Goal: Task Accomplishment & Management: Use online tool/utility

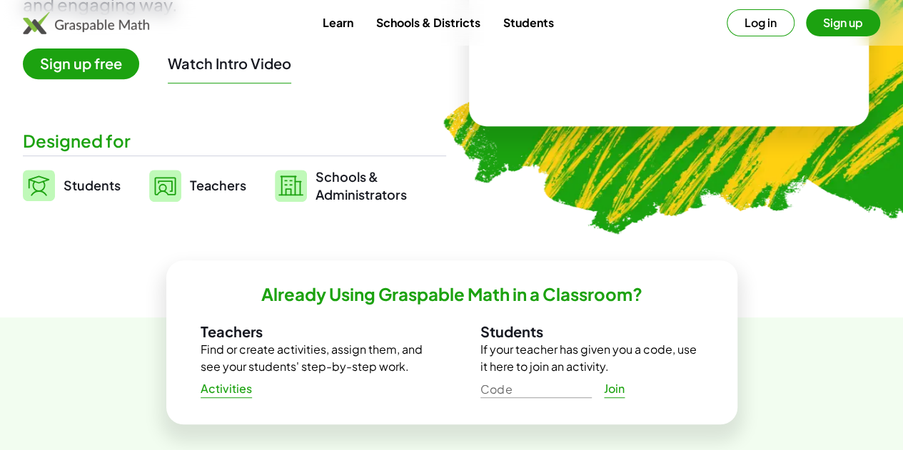
scroll to position [275, 0]
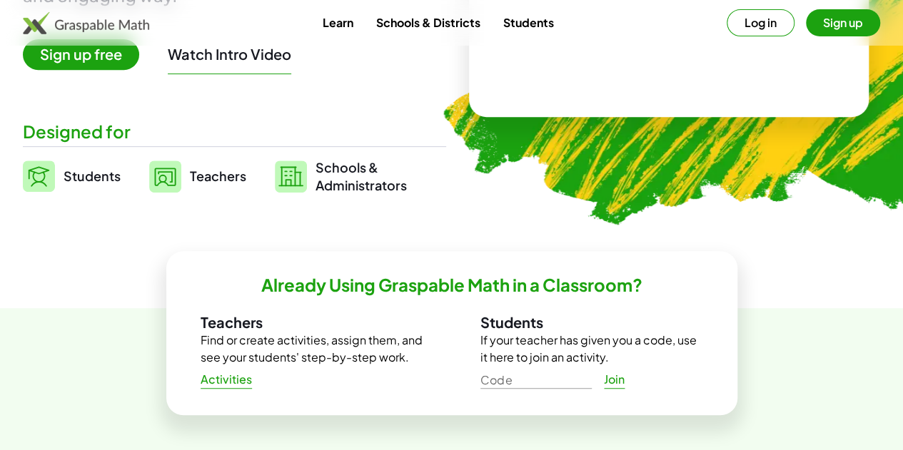
click at [99, 176] on span "Students" at bounding box center [92, 176] width 57 height 16
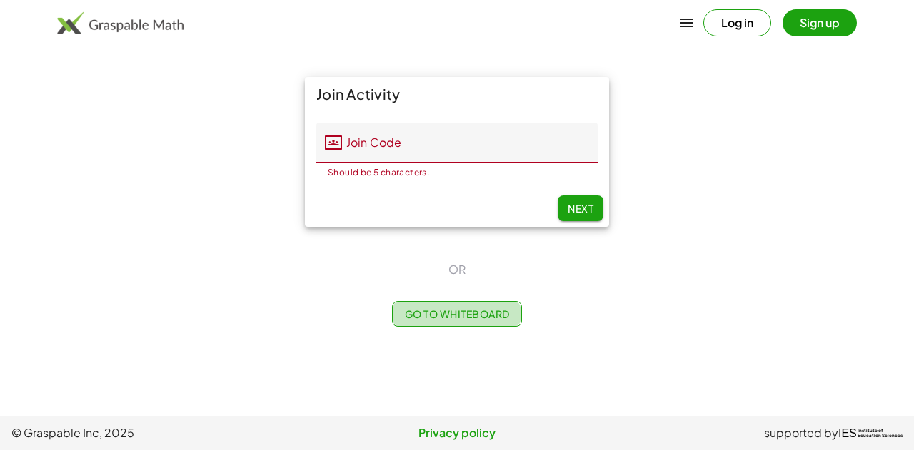
click at [458, 315] on span "Go to Whiteboard" at bounding box center [456, 314] width 105 height 13
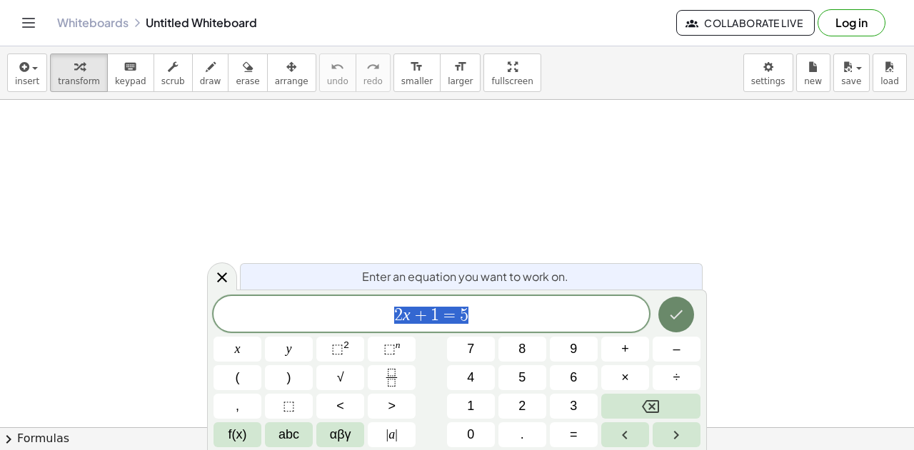
click at [679, 322] on icon "Done" at bounding box center [675, 314] width 17 height 17
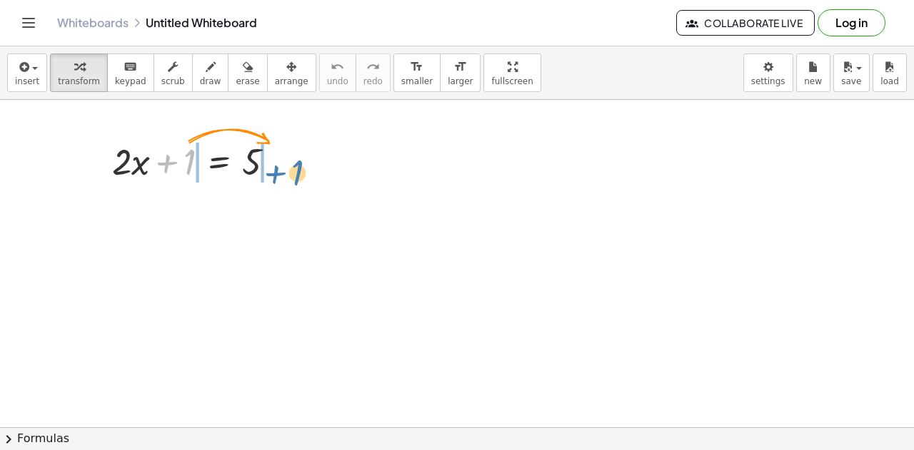
drag, startPoint x: 182, startPoint y: 168, endPoint x: 290, endPoint y: 176, distance: 108.8
click at [290, 176] on div at bounding box center [199, 160] width 188 height 49
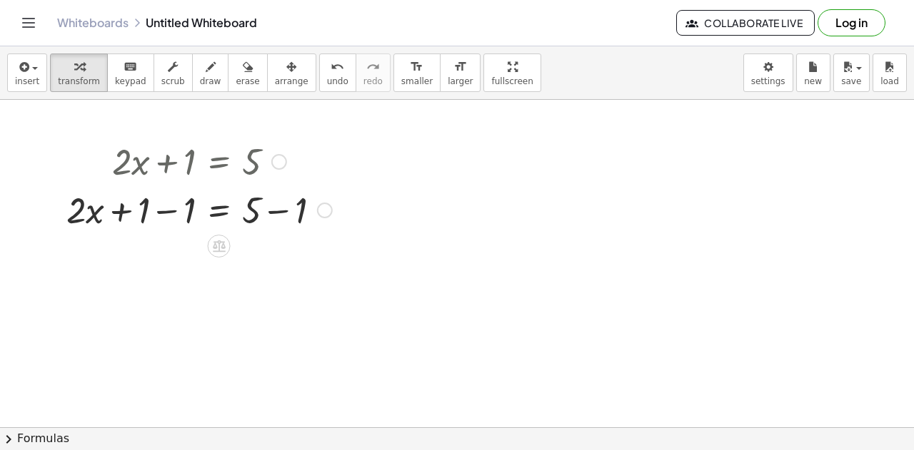
click at [323, 212] on div at bounding box center [325, 211] width 16 height 16
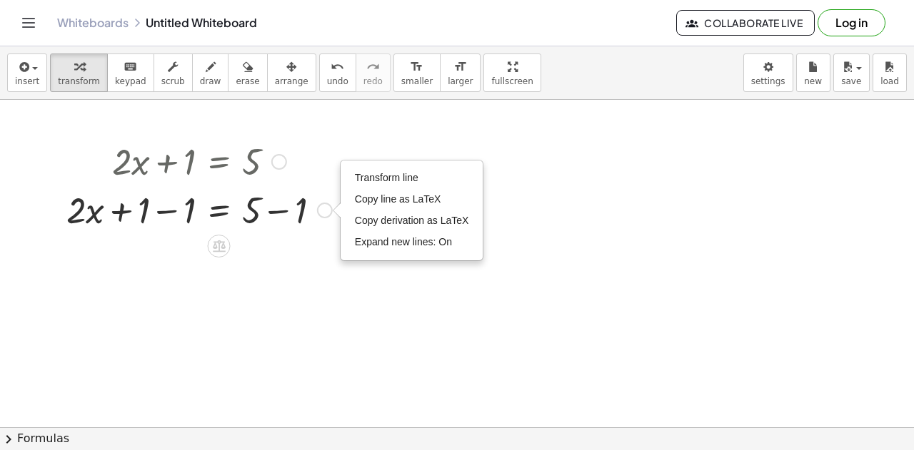
click at [308, 234] on div "+ · 2 · x + 1 = 5 + · 2 · x = 5 + 1 − 1 + − 1 Transform line Copy line as LaTeX…" at bounding box center [194, 185] width 298 height 104
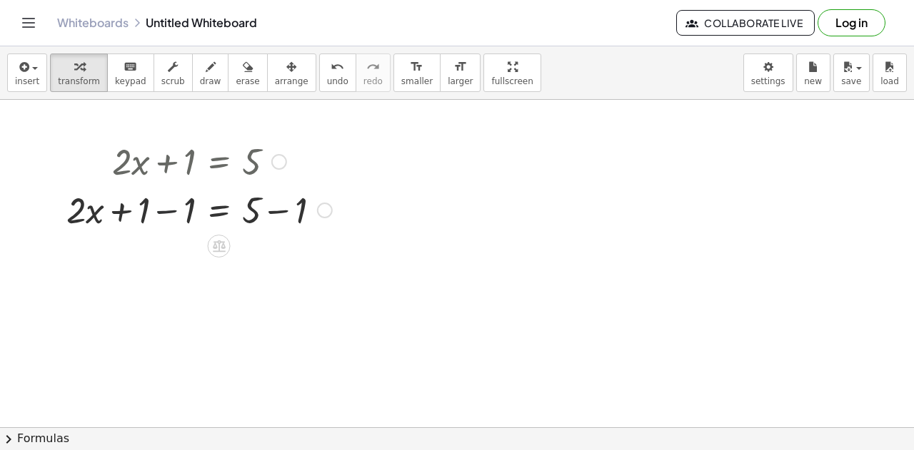
click at [166, 210] on div at bounding box center [199, 209] width 280 height 49
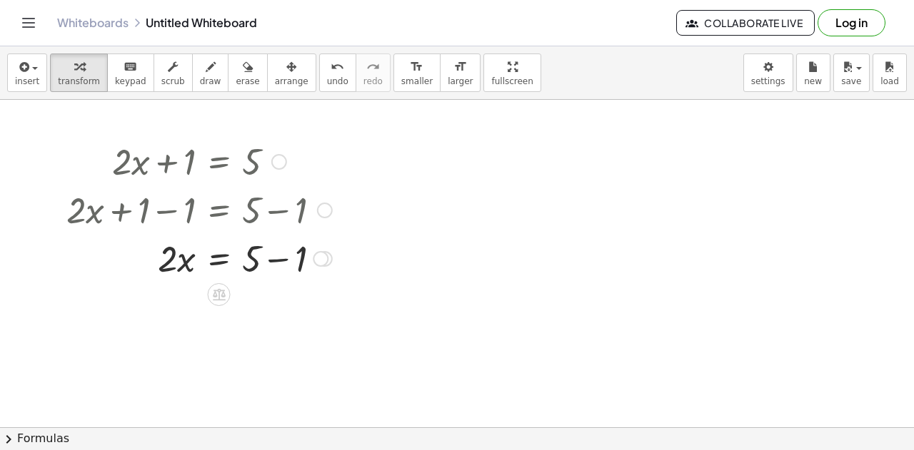
click at [274, 262] on div at bounding box center [199, 257] width 280 height 49
drag, startPoint x: 256, startPoint y: 311, endPoint x: 167, endPoint y: 312, distance: 88.5
click at [167, 312] on div at bounding box center [199, 306] width 280 height 49
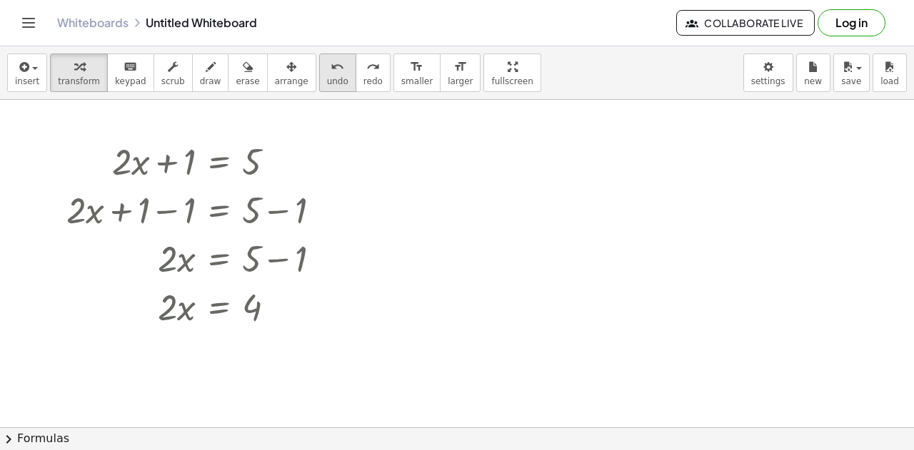
click at [319, 89] on button "undo undo" at bounding box center [337, 73] width 37 height 39
drag, startPoint x: 167, startPoint y: 300, endPoint x: 258, endPoint y: 328, distance: 94.8
click at [173, 363] on div at bounding box center [199, 365] width 280 height 71
click at [256, 368] on div at bounding box center [199, 365] width 280 height 71
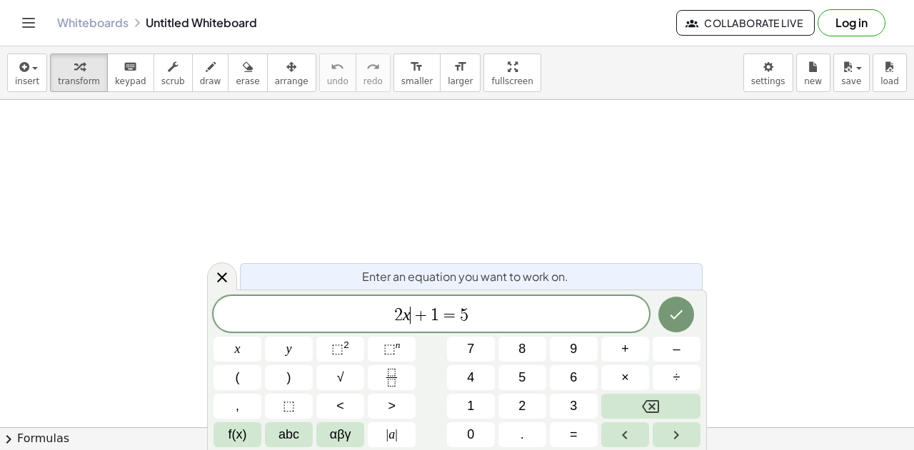
click at [420, 310] on span "+" at bounding box center [420, 315] width 21 height 17
drag, startPoint x: 481, startPoint y: 313, endPoint x: 360, endPoint y: 315, distance: 120.6
click at [360, 315] on span "2 x + 1 = 5" at bounding box center [430, 315] width 435 height 20
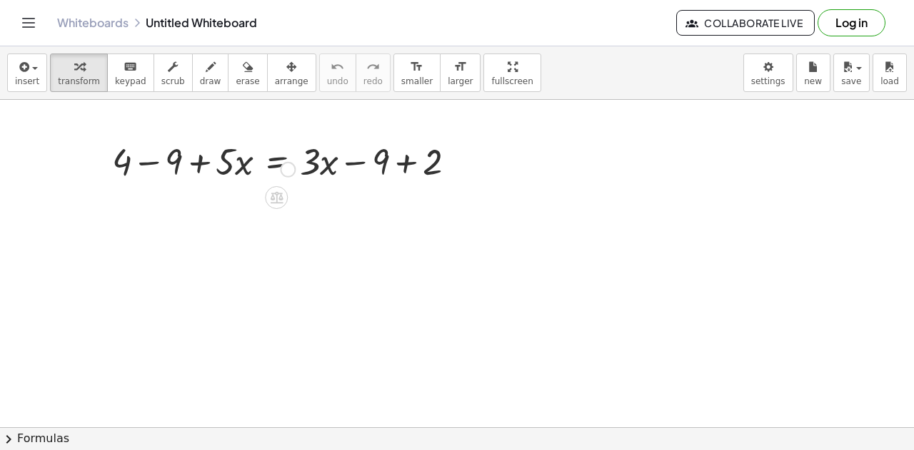
scroll to position [19, 0]
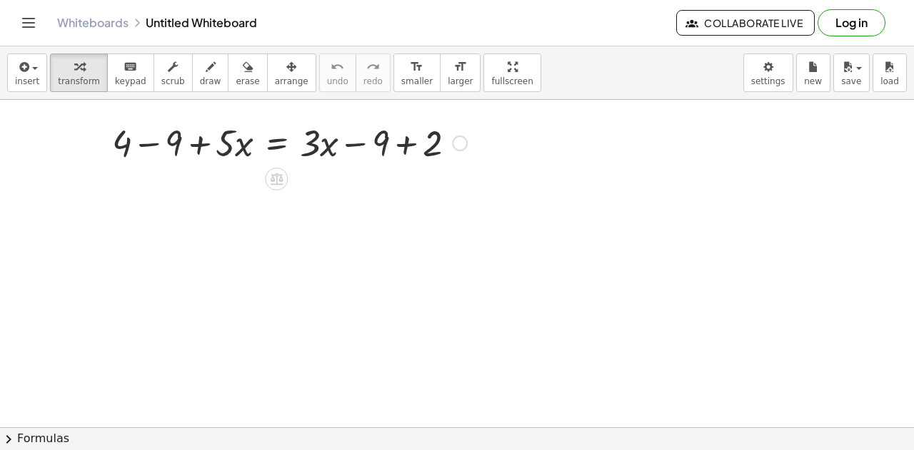
click at [403, 145] on div at bounding box center [289, 142] width 369 height 49
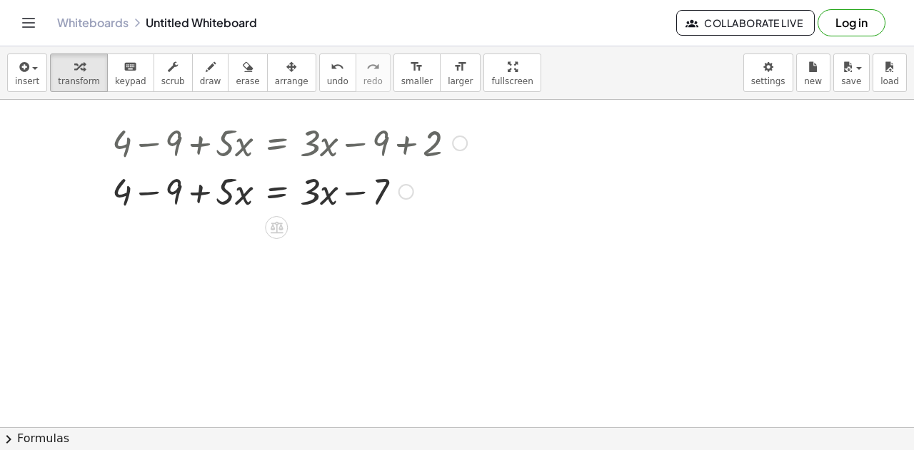
click at [147, 192] on div at bounding box center [289, 190] width 369 height 49
drag, startPoint x: 171, startPoint y: 193, endPoint x: 214, endPoint y: 193, distance: 43.5
click at [214, 193] on div at bounding box center [289, 190] width 369 height 49
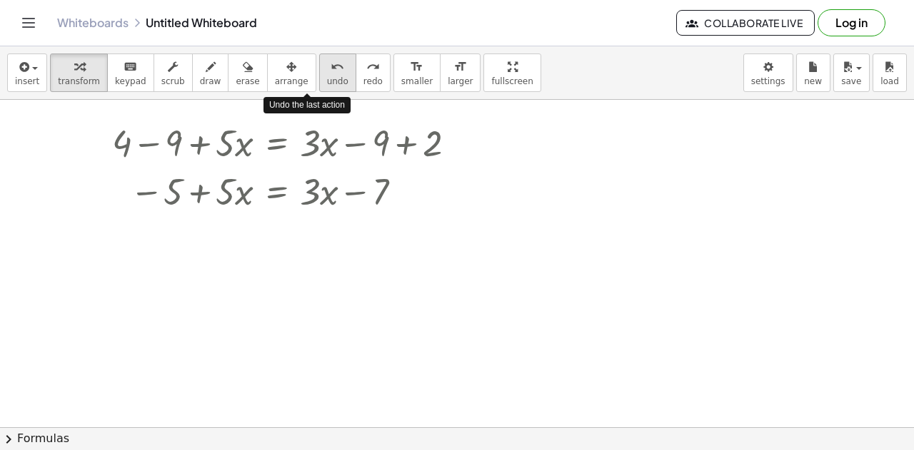
click at [327, 76] on span "undo" at bounding box center [337, 81] width 21 height 10
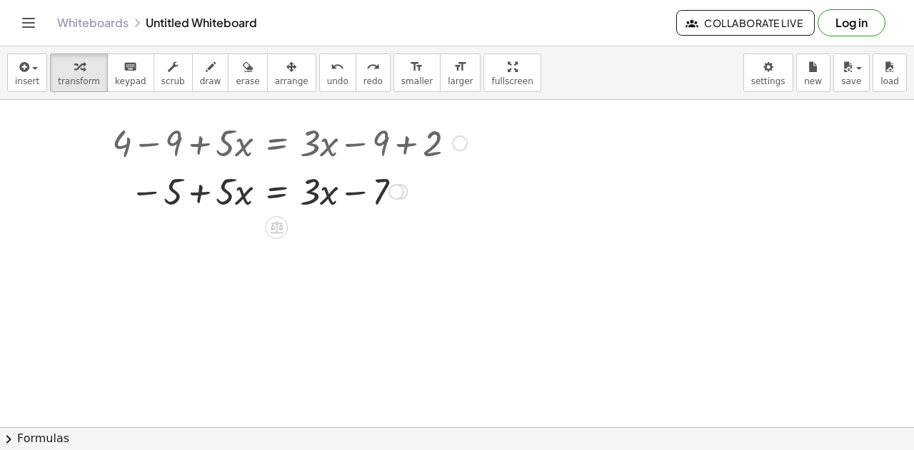
click at [190, 196] on div at bounding box center [289, 190] width 369 height 49
click at [338, 195] on div at bounding box center [289, 190] width 369 height 49
click at [364, 198] on div at bounding box center [289, 190] width 369 height 49
drag, startPoint x: 171, startPoint y: 193, endPoint x: 377, endPoint y: 191, distance: 205.6
click at [377, 191] on div at bounding box center [289, 190] width 369 height 49
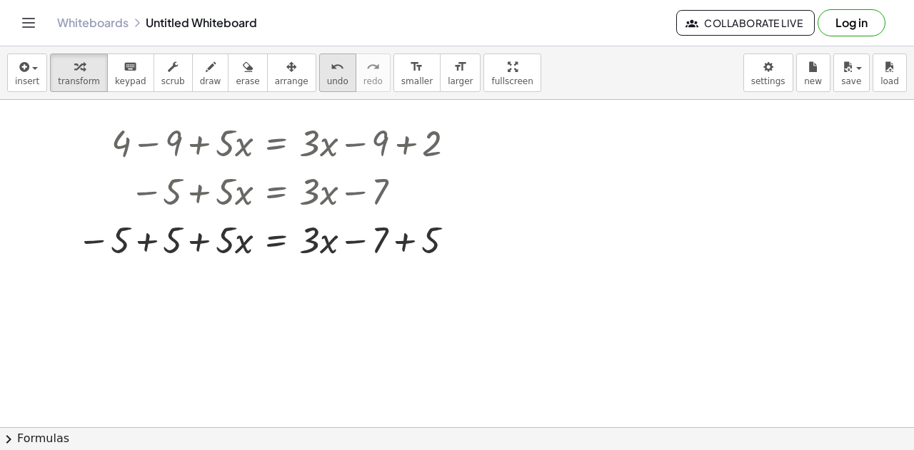
click at [327, 81] on span "undo" at bounding box center [337, 81] width 21 height 10
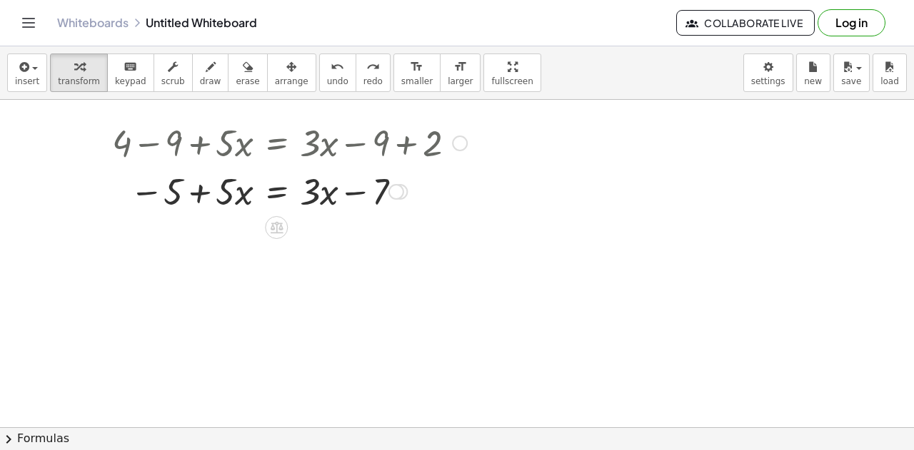
click at [370, 199] on div at bounding box center [289, 190] width 369 height 49
click at [400, 189] on div at bounding box center [396, 192] width 16 height 16
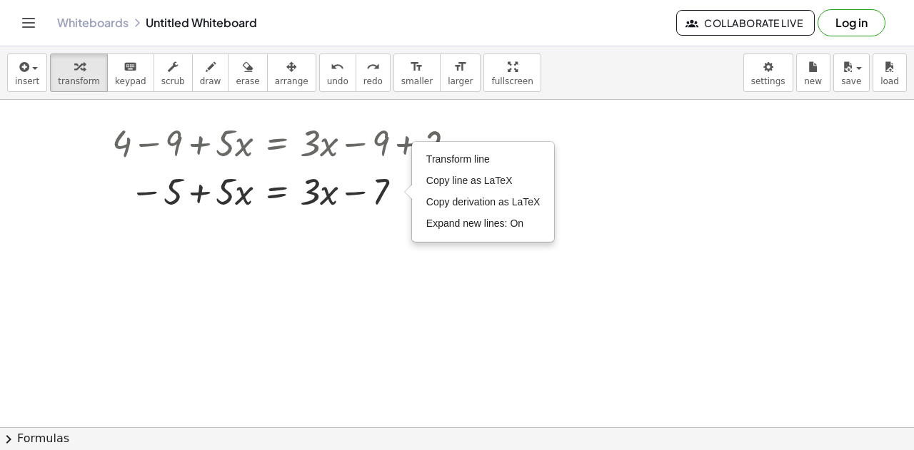
click at [380, 226] on div at bounding box center [457, 456] width 914 height 750
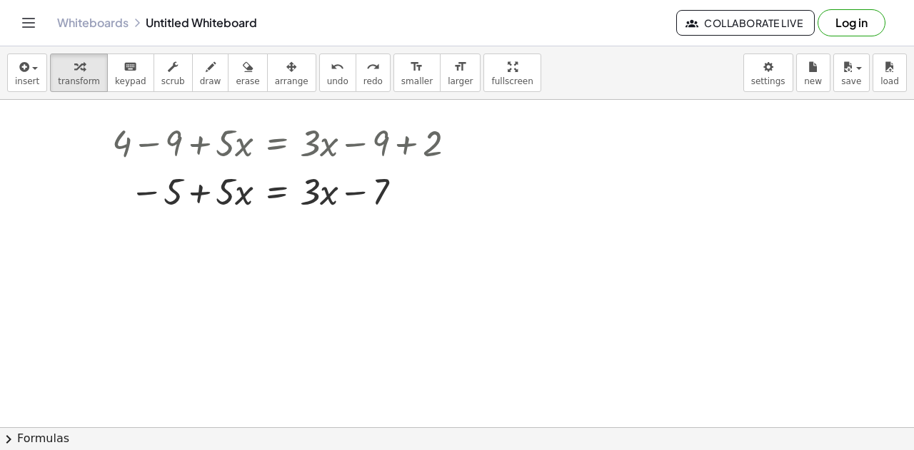
click at [260, 236] on div at bounding box center [457, 456] width 914 height 750
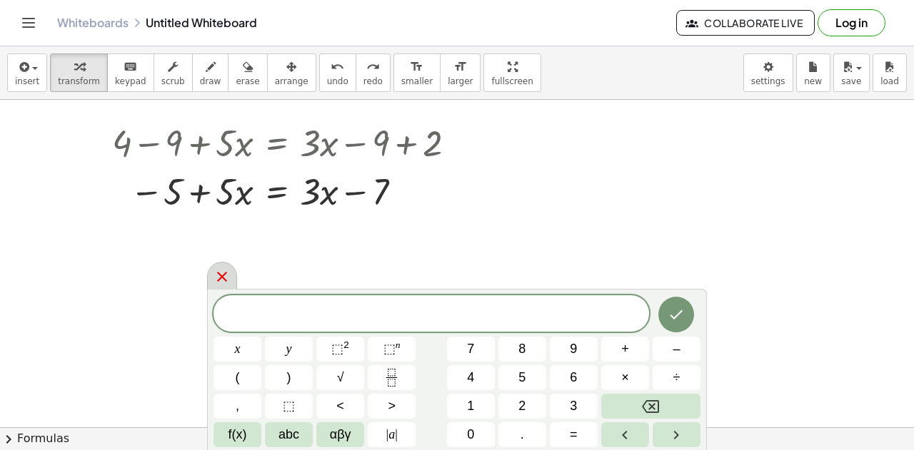
click at [224, 273] on icon at bounding box center [221, 276] width 17 height 17
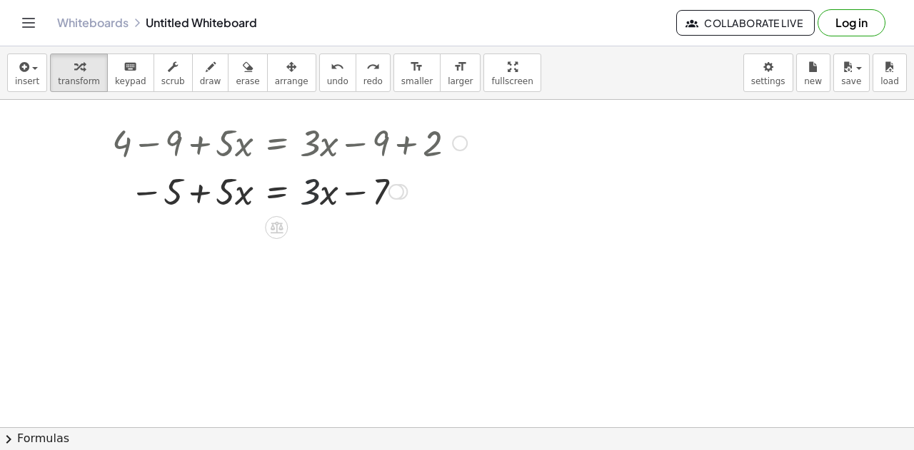
click at [314, 193] on div at bounding box center [289, 190] width 369 height 49
click at [226, 188] on div at bounding box center [289, 190] width 369 height 49
click at [193, 193] on div at bounding box center [289, 190] width 369 height 49
click at [232, 185] on div at bounding box center [289, 190] width 369 height 49
drag, startPoint x: 232, startPoint y: 185, endPoint x: 320, endPoint y: 221, distance: 94.8
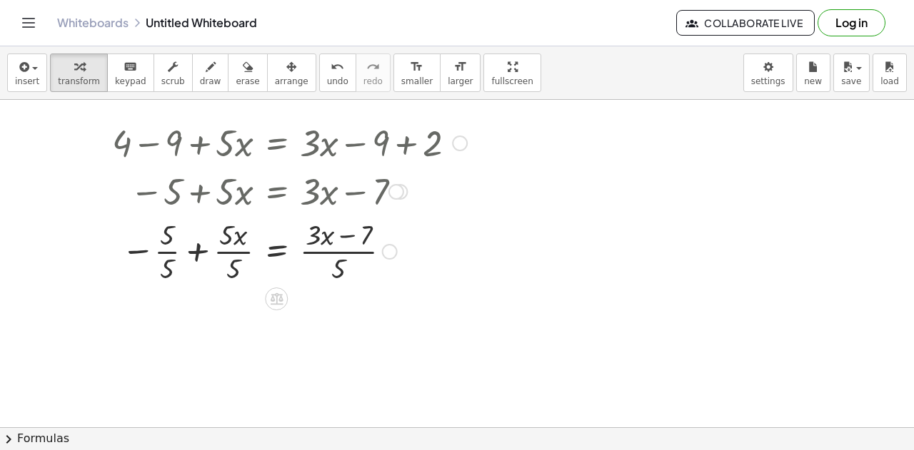
click at [170, 248] on div at bounding box center [289, 250] width 369 height 71
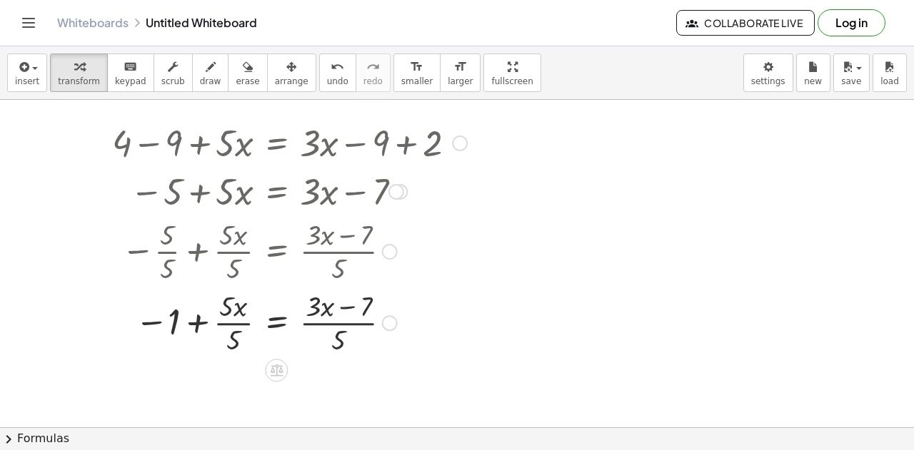
click at [236, 327] on div at bounding box center [289, 321] width 369 height 71
click at [333, 323] on div at bounding box center [289, 321] width 369 height 71
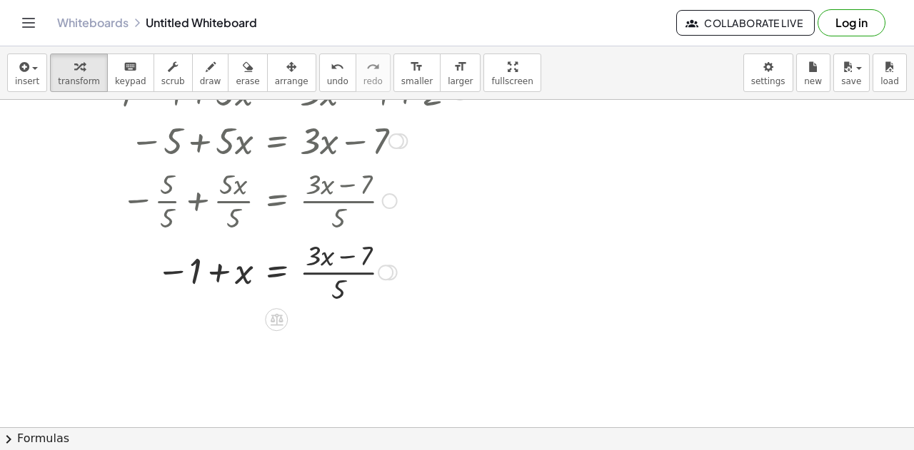
scroll to position [81, 0]
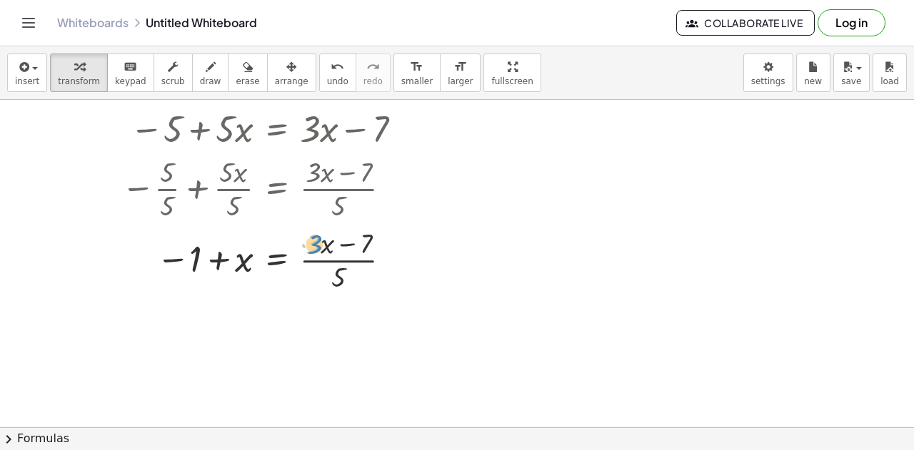
drag, startPoint x: 301, startPoint y: 246, endPoint x: 311, endPoint y: 244, distance: 10.1
click at [311, 244] on div at bounding box center [289, 258] width 369 height 71
drag, startPoint x: 343, startPoint y: 282, endPoint x: 378, endPoint y: 247, distance: 49.0
click at [378, 247] on div at bounding box center [289, 258] width 369 height 71
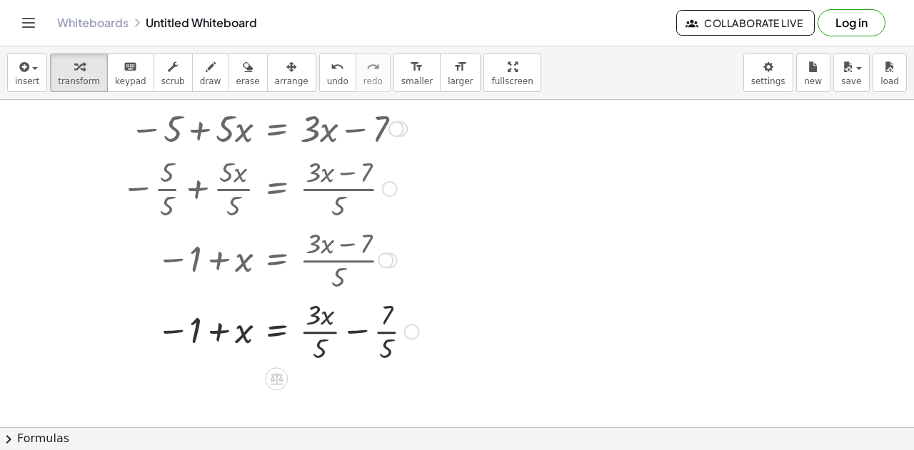
click at [323, 333] on div at bounding box center [289, 330] width 369 height 71
click at [389, 325] on div at bounding box center [289, 330] width 369 height 71
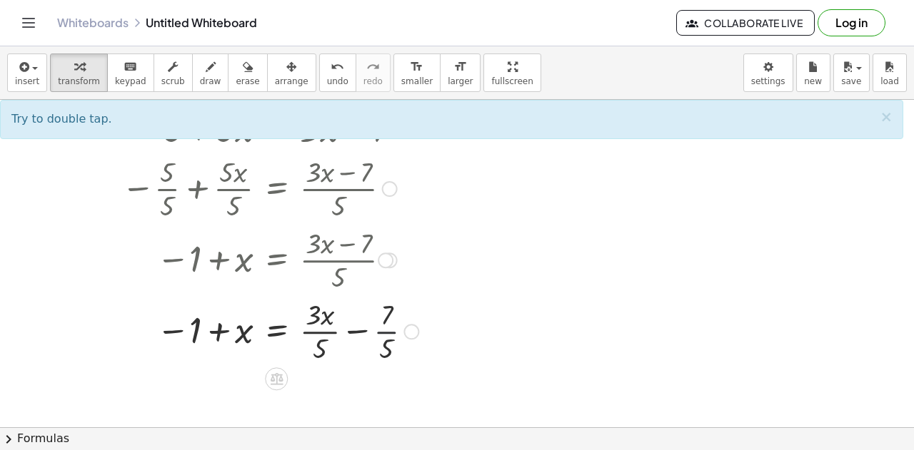
click at [388, 333] on div at bounding box center [289, 330] width 369 height 71
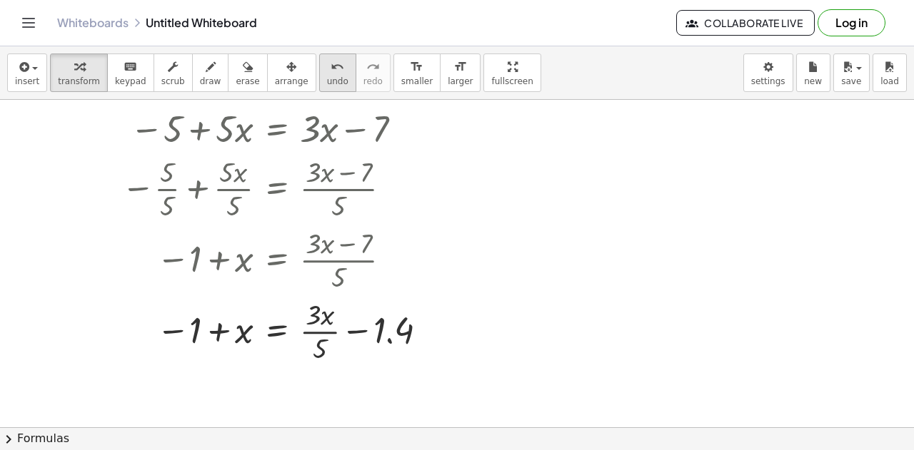
click at [327, 85] on span "undo" at bounding box center [337, 81] width 21 height 10
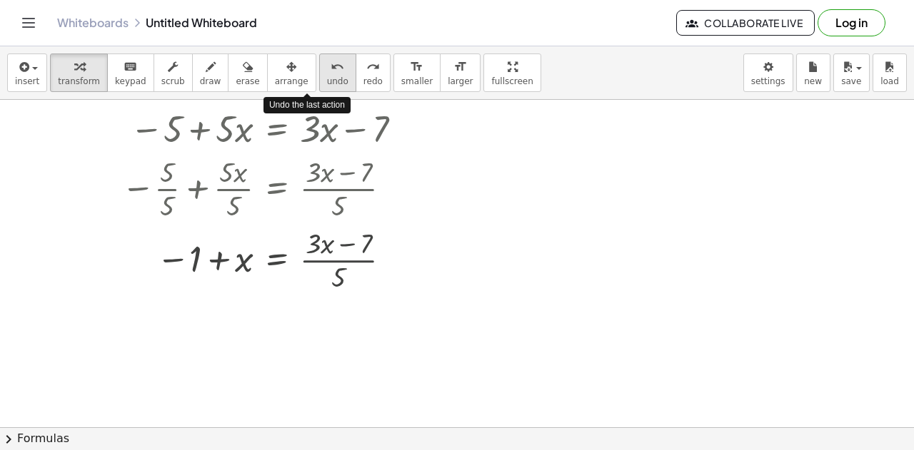
click at [327, 85] on span "undo" at bounding box center [337, 81] width 21 height 10
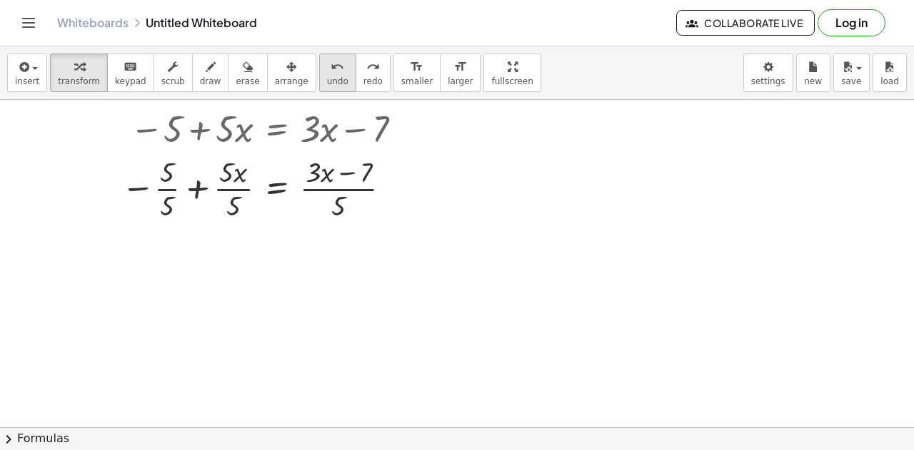
click at [327, 81] on span "undo" at bounding box center [337, 81] width 21 height 10
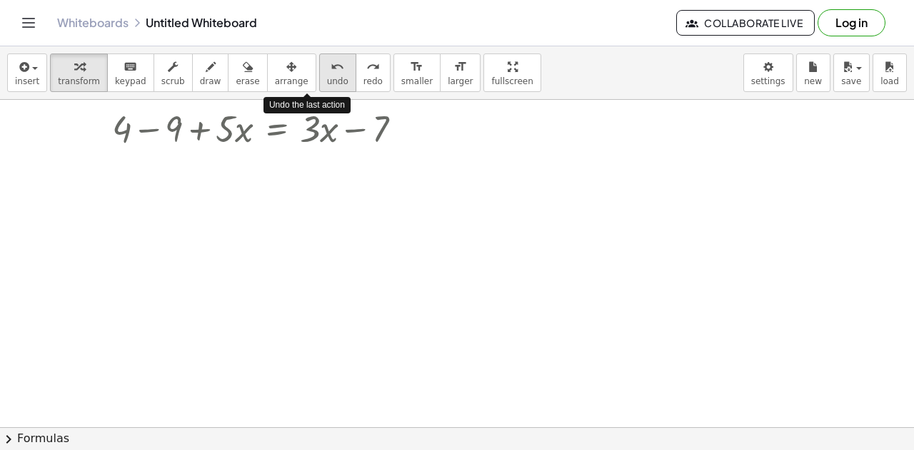
click at [327, 81] on span "undo" at bounding box center [337, 81] width 21 height 10
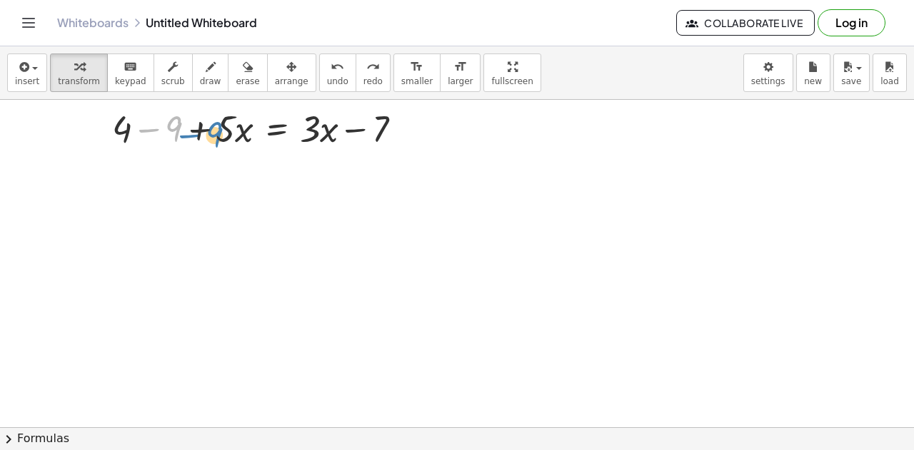
drag, startPoint x: 141, startPoint y: 123, endPoint x: 166, endPoint y: 126, distance: 25.9
click at [166, 126] on div at bounding box center [289, 127] width 369 height 49
click at [138, 121] on div at bounding box center [289, 127] width 369 height 49
drag, startPoint x: 233, startPoint y: 129, endPoint x: 228, endPoint y: 146, distance: 17.8
click at [228, 146] on div at bounding box center [289, 127] width 369 height 49
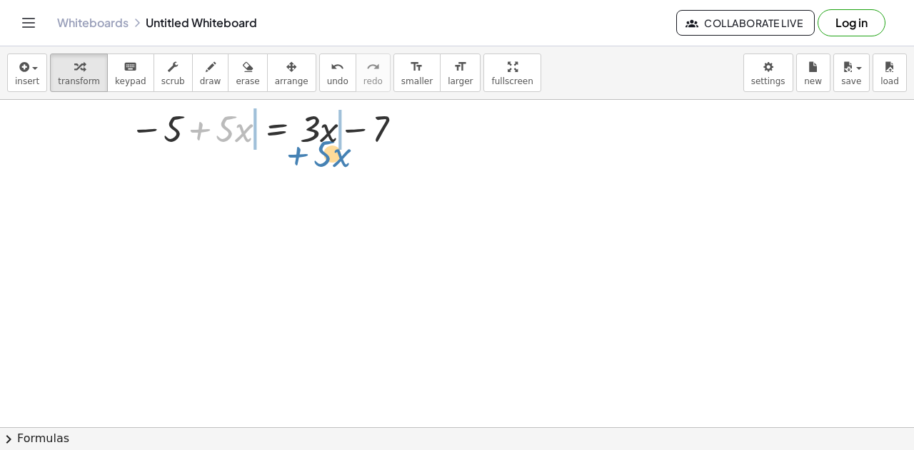
drag, startPoint x: 209, startPoint y: 128, endPoint x: 307, endPoint y: 153, distance: 100.9
click at [307, 153] on div "+ 4 − 9 + · 5 · x = + · 3 · x − 9 + 2 + 4 − 9 + · 5 · x = + · 3 · x − 7 + · 5 ·…" at bounding box center [284, 103] width 387 height 104
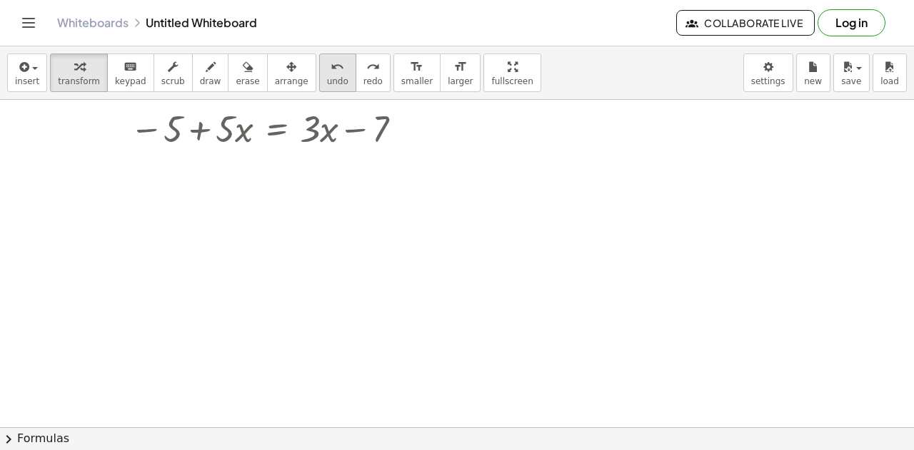
click at [327, 76] on span "undo" at bounding box center [337, 81] width 21 height 10
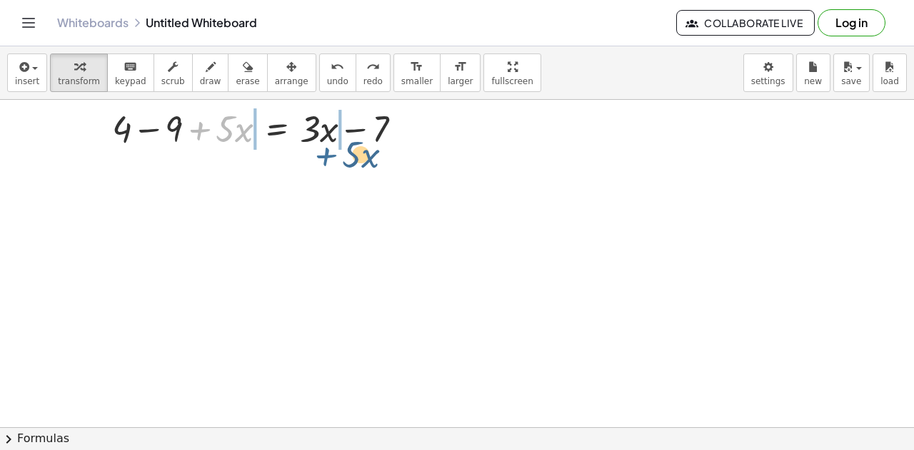
drag, startPoint x: 198, startPoint y: 133, endPoint x: 322, endPoint y: 153, distance: 125.1
click at [322, 153] on div "+ 4 − 9 + · 5 · x = + · 3 · x − 9 + 2 + · 5 · x + 4 − 9 + · 5 · x = + · 3 · x −…" at bounding box center [284, 103] width 387 height 104
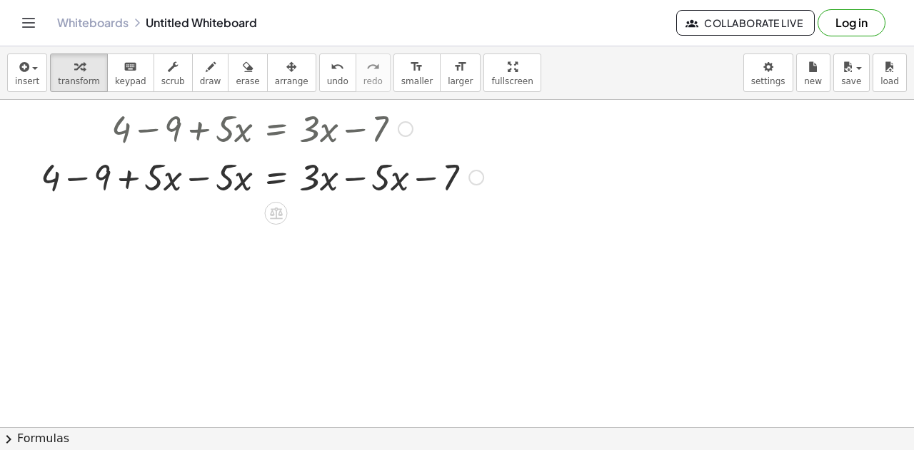
click at [204, 178] on div at bounding box center [262, 176] width 457 height 49
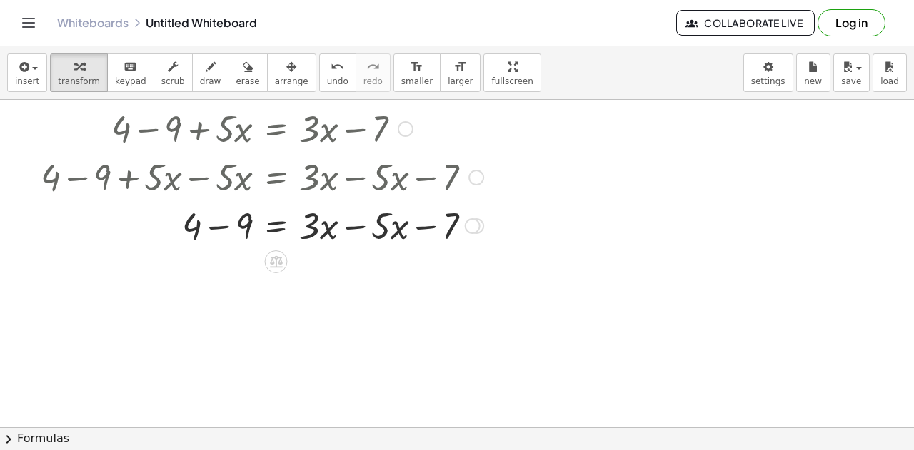
click at [355, 230] on div at bounding box center [262, 225] width 457 height 49
drag, startPoint x: 311, startPoint y: 76, endPoint x: 435, endPoint y: 235, distance: 201.3
click at [435, 235] on div "insert select one: Math Expression Function Text Youtube Video Graphing Geometr…" at bounding box center [457, 248] width 914 height 404
drag, startPoint x: 429, startPoint y: 230, endPoint x: 247, endPoint y: 236, distance: 182.1
click at [247, 236] on div at bounding box center [284, 225] width 501 height 49
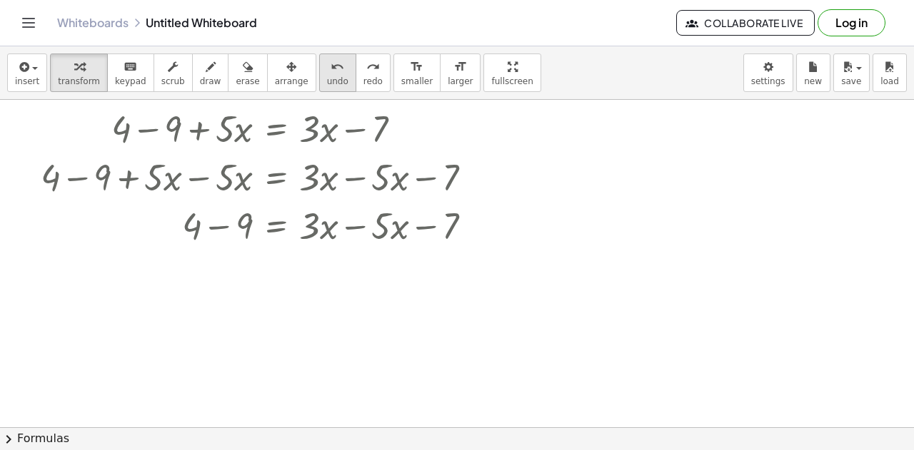
click at [319, 88] on button "undo undo" at bounding box center [337, 73] width 37 height 39
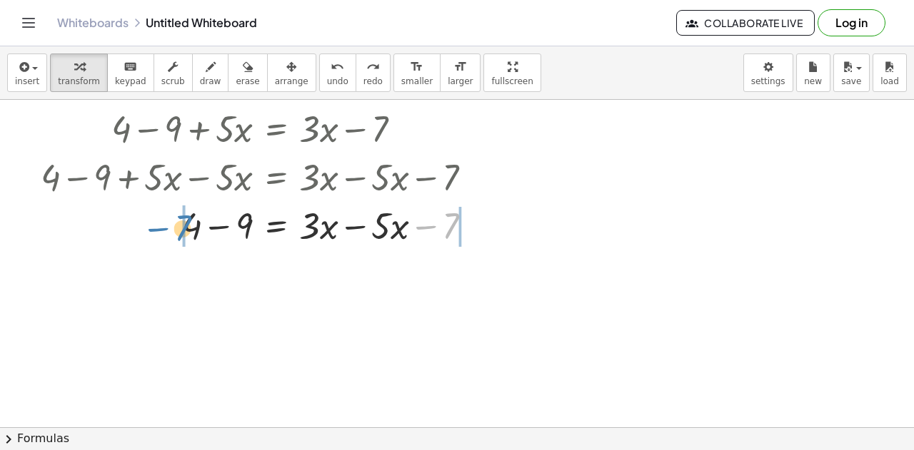
drag, startPoint x: 420, startPoint y: 231, endPoint x: 152, endPoint y: 233, distance: 267.7
click at [152, 233] on div at bounding box center [262, 225] width 457 height 49
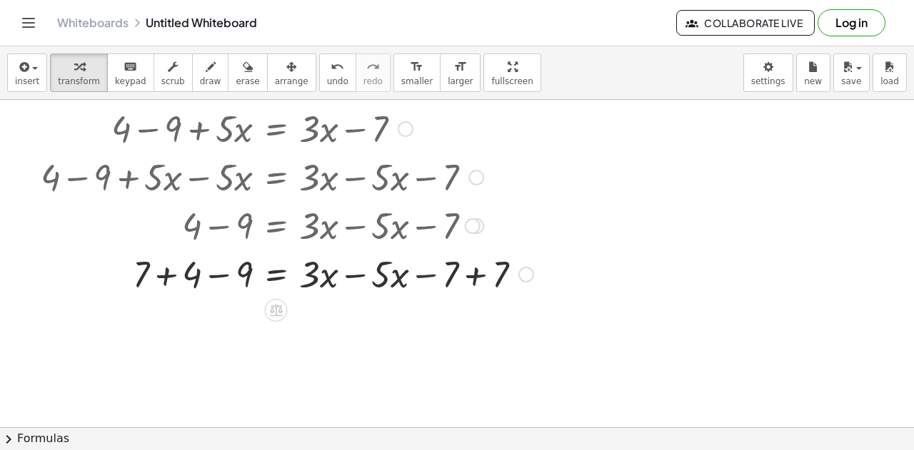
click at [438, 282] on div at bounding box center [287, 273] width 507 height 49
click at [484, 275] on div at bounding box center [287, 273] width 507 height 49
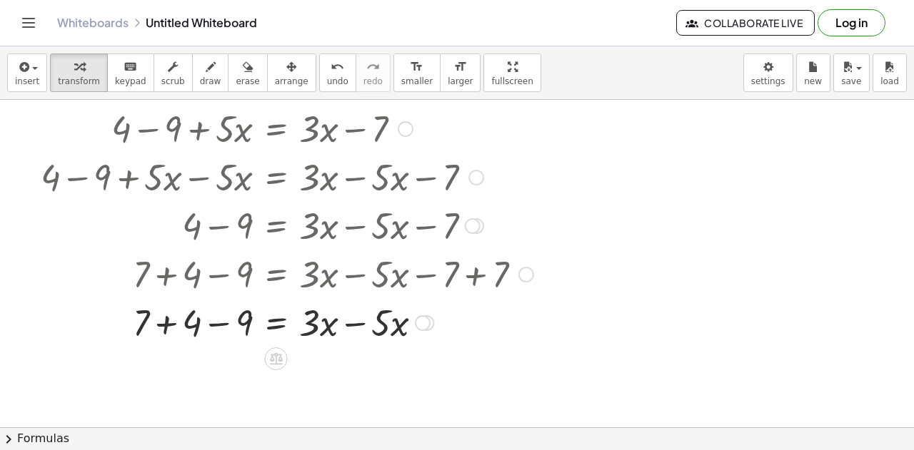
click at [168, 325] on div at bounding box center [287, 322] width 507 height 49
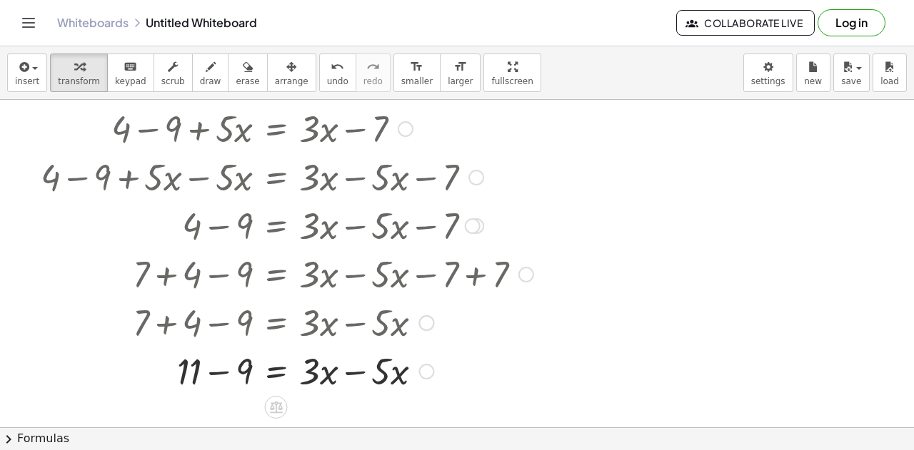
click at [224, 378] on div at bounding box center [287, 370] width 507 height 49
click at [357, 385] on div at bounding box center [287, 370] width 507 height 49
click at [233, 382] on div at bounding box center [287, 370] width 507 height 49
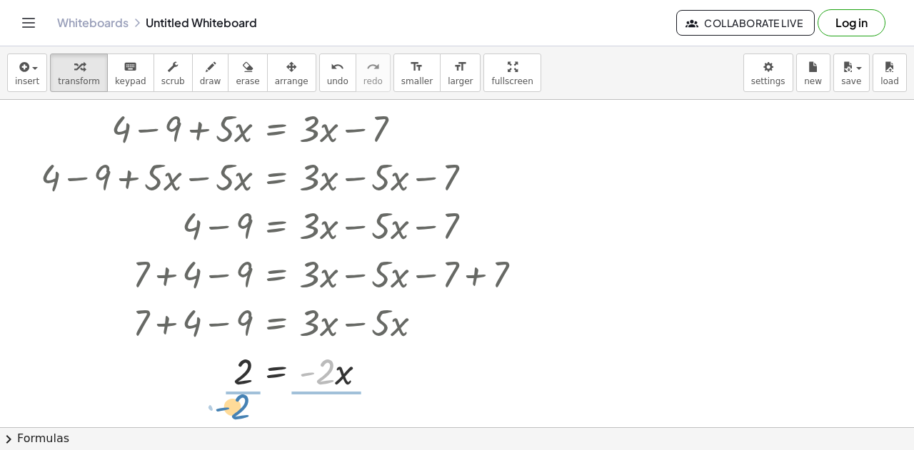
drag, startPoint x: 330, startPoint y: 375, endPoint x: 246, endPoint y: 410, distance: 91.5
click at [246, 410] on div "+ 4 − 9 + · 5 · x = + · 3 · x − 9 + 2 + 4 − 9 + · 5 · x = + · 3 · x − 7 + 4 − 9…" at bounding box center [457, 347] width 914 height 656
click at [226, 369] on div at bounding box center [287, 370] width 507 height 71
click at [327, 373] on div at bounding box center [287, 370] width 507 height 71
click at [108, 225] on div at bounding box center [287, 225] width 507 height 49
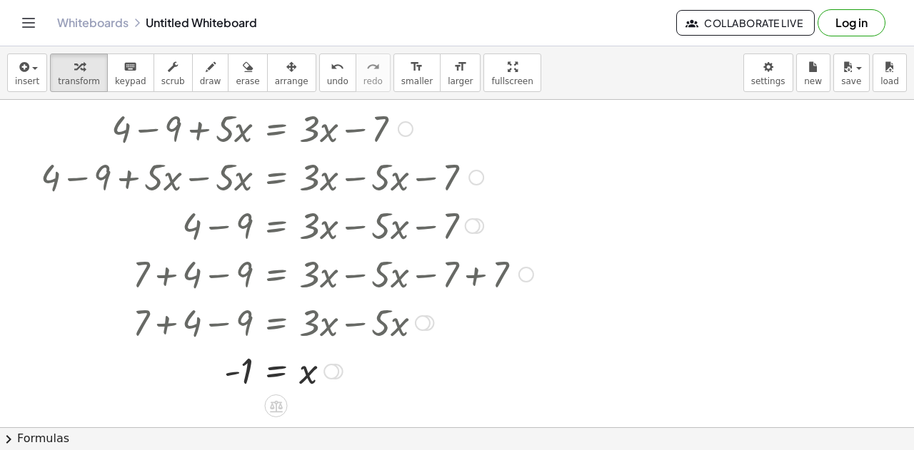
click at [108, 225] on div at bounding box center [287, 225] width 507 height 49
click at [518, 323] on div at bounding box center [265, 322] width 552 height 49
click at [330, 74] on icon "undo" at bounding box center [337, 67] width 14 height 17
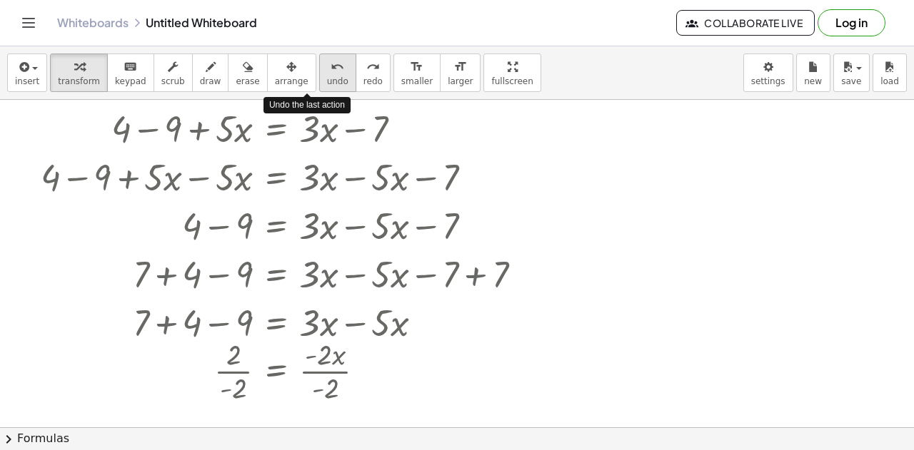
click at [330, 74] on icon "undo" at bounding box center [337, 67] width 14 height 17
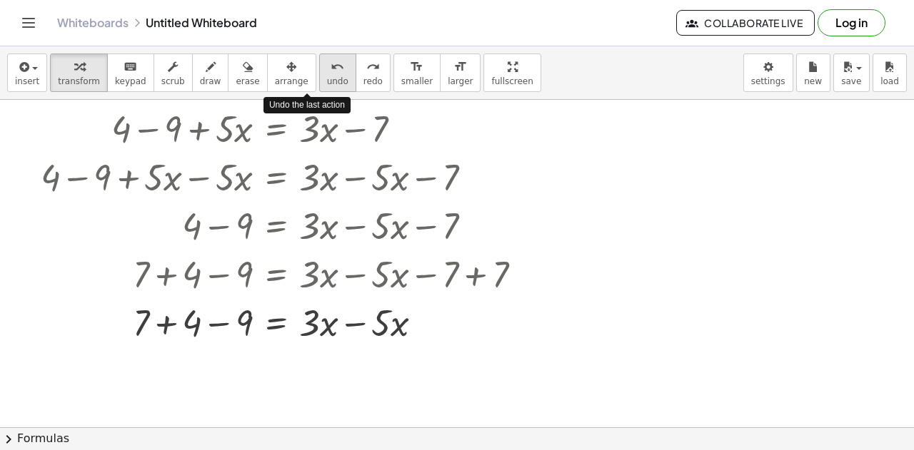
click at [330, 74] on icon "undo" at bounding box center [337, 67] width 14 height 17
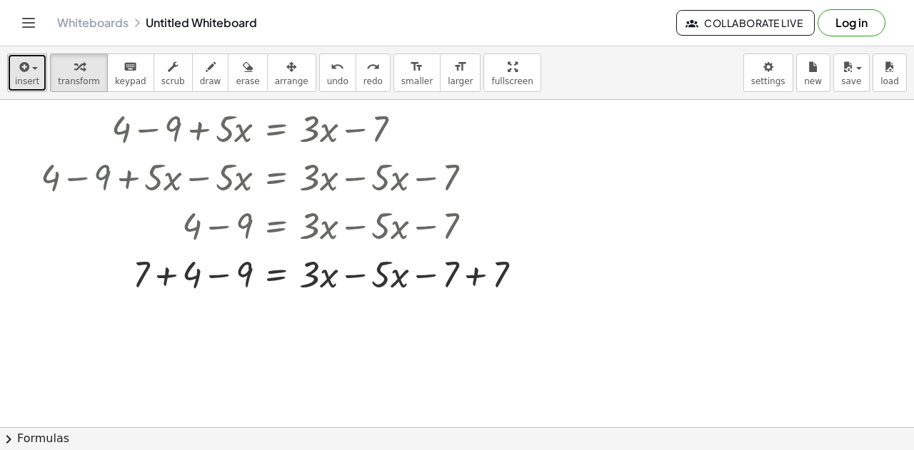
click at [32, 68] on span "button" at bounding box center [35, 68] width 6 height 3
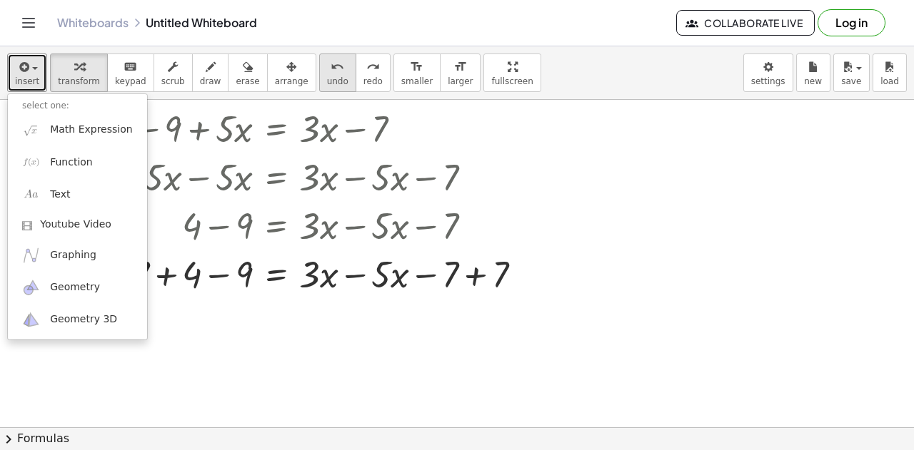
click at [319, 88] on button "undo undo" at bounding box center [337, 73] width 37 height 39
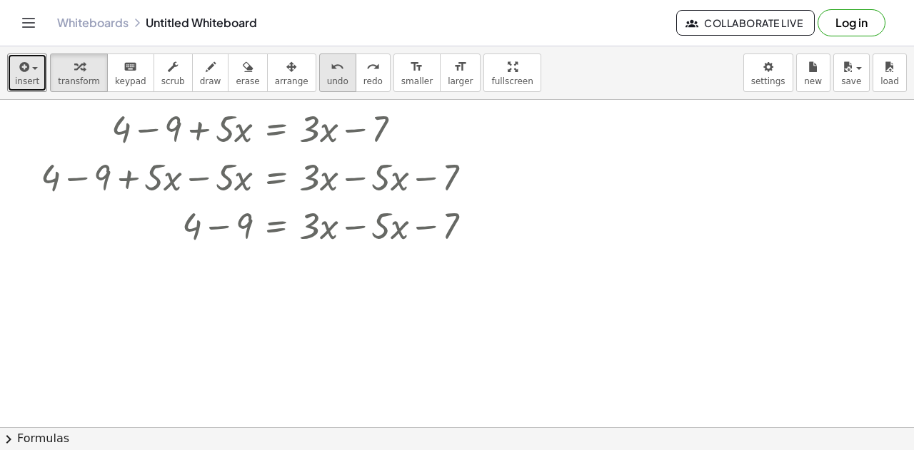
click at [319, 88] on button "undo undo" at bounding box center [337, 73] width 37 height 39
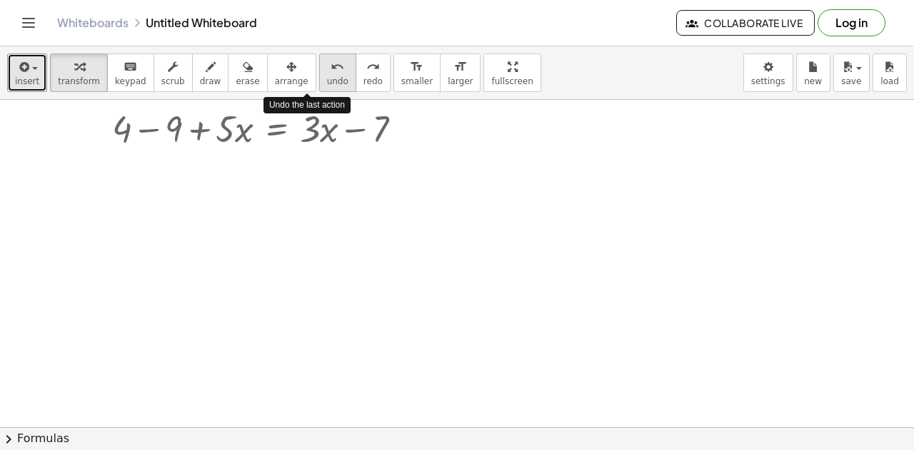
click at [319, 88] on button "undo undo" at bounding box center [337, 73] width 37 height 39
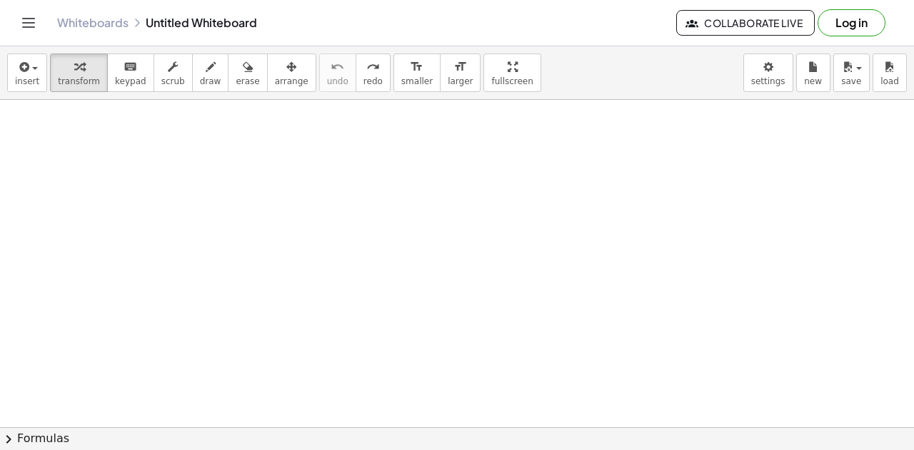
click at [314, 207] on div at bounding box center [457, 347] width 914 height 656
click at [314, 223] on div at bounding box center [457, 347] width 914 height 656
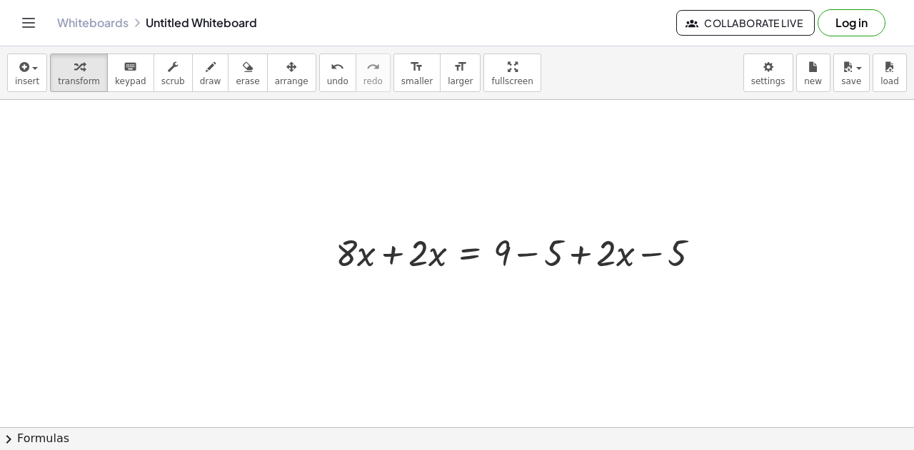
click at [454, 181] on div at bounding box center [457, 347] width 914 height 656
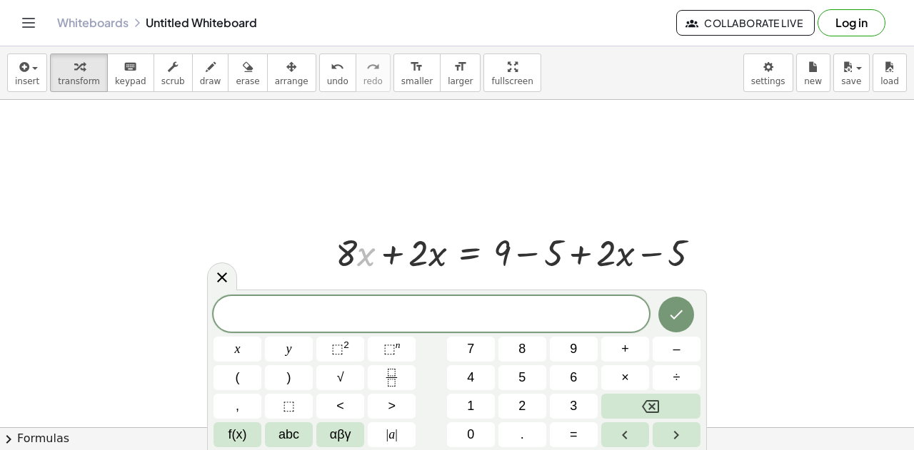
drag, startPoint x: 364, startPoint y: 231, endPoint x: 201, endPoint y: 258, distance: 165.0
click at [201, 258] on div "+ 4 − 9 + · 5 · x = + · 3 · x − 9 + 2 · x + · 8 · x + · 2 · x = + 9 − 5 + · 2 ·…" at bounding box center [457, 347] width 914 height 656
click at [221, 270] on icon at bounding box center [221, 276] width 17 height 17
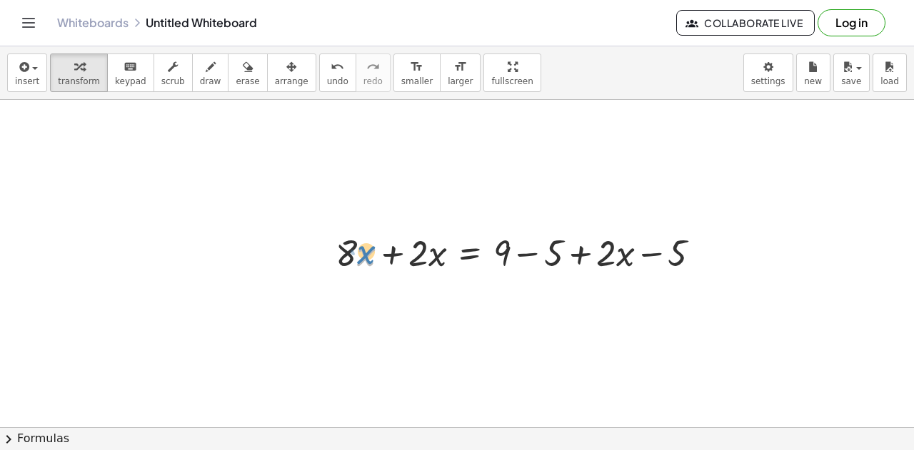
click at [365, 259] on div at bounding box center [523, 252] width 390 height 49
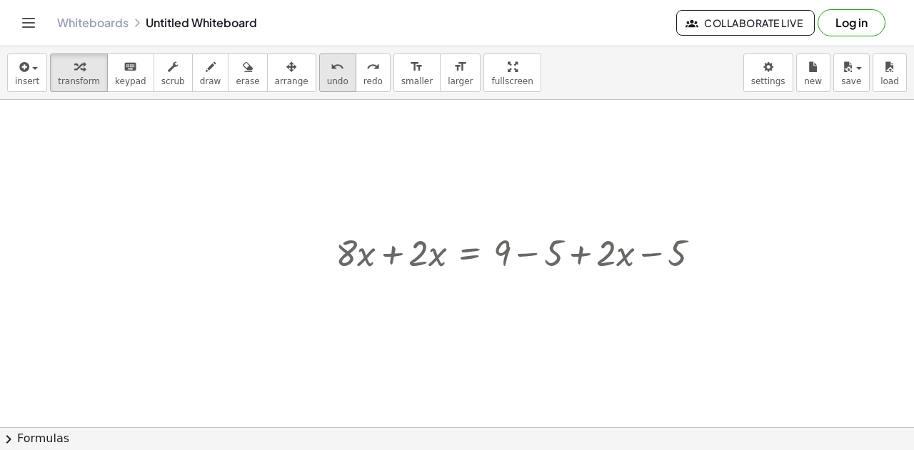
click at [327, 72] on div "undo" at bounding box center [337, 66] width 21 height 17
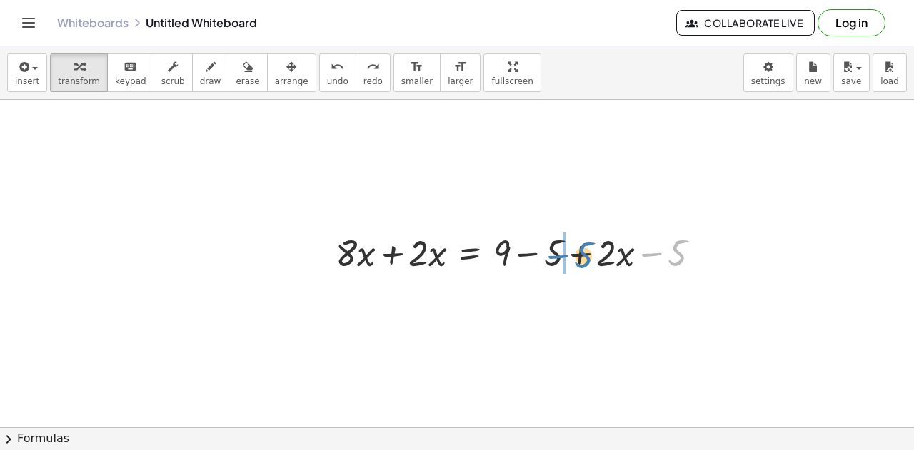
drag, startPoint x: 656, startPoint y: 256, endPoint x: 560, endPoint y: 253, distance: 95.7
click at [560, 253] on div at bounding box center [523, 252] width 390 height 49
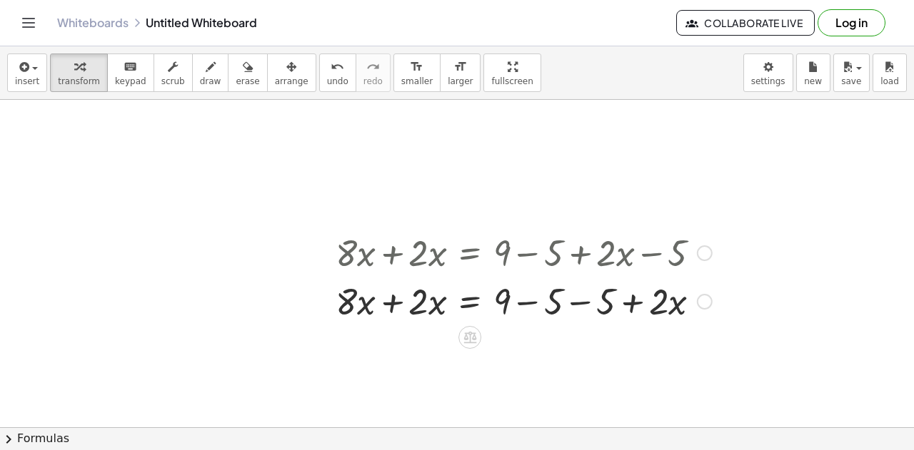
click at [575, 304] on div at bounding box center [523, 300] width 390 height 49
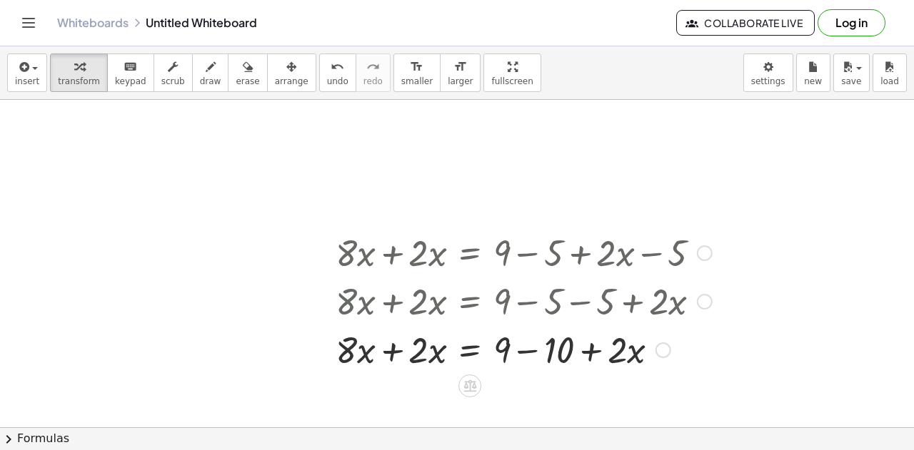
click at [522, 355] on div at bounding box center [523, 349] width 390 height 49
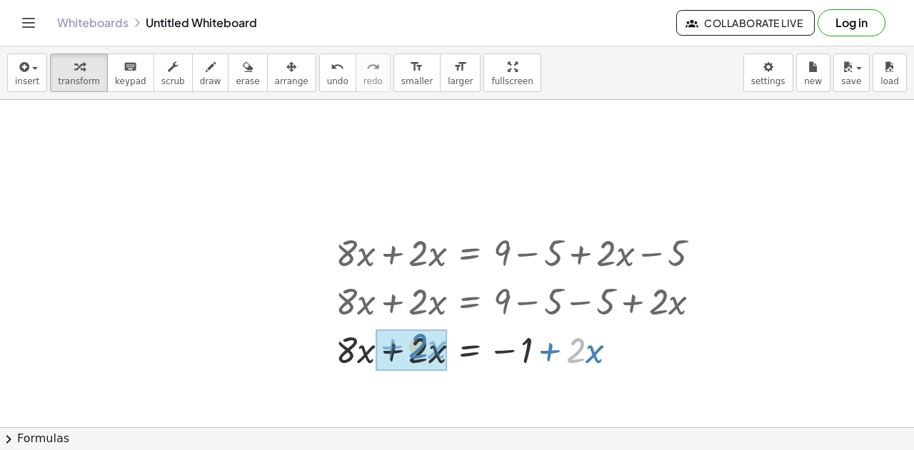
drag, startPoint x: 574, startPoint y: 352, endPoint x: 416, endPoint y: 348, distance: 157.8
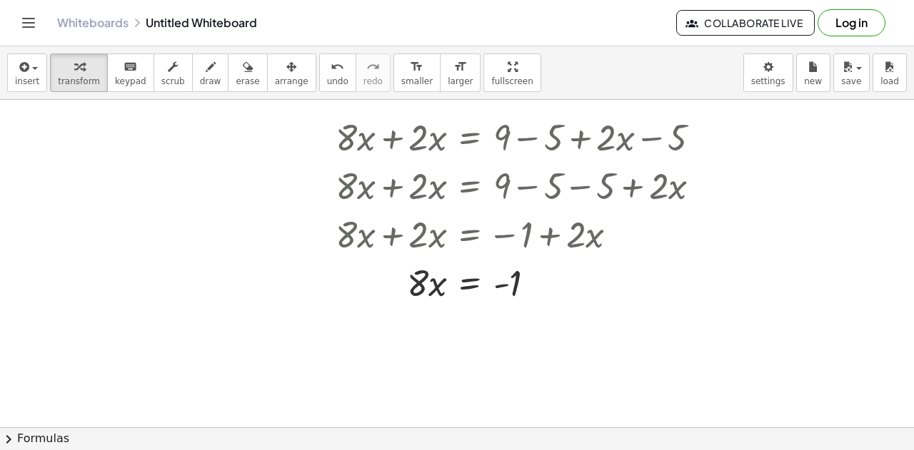
scroll to position [203, 0]
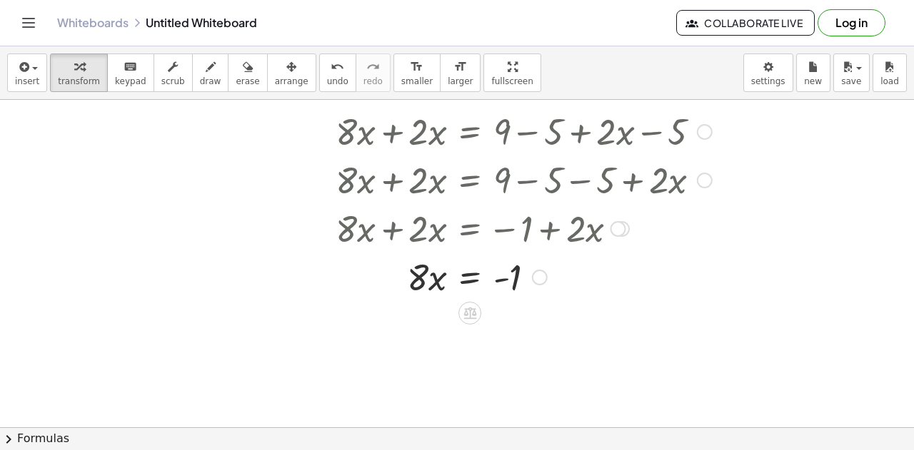
click at [421, 278] on div at bounding box center [523, 276] width 390 height 49
click at [423, 276] on div at bounding box center [523, 276] width 390 height 49
drag, startPoint x: 415, startPoint y: 277, endPoint x: 520, endPoint y: 313, distance: 110.4
click at [428, 335] on div at bounding box center [523, 335] width 390 height 71
click at [521, 339] on div at bounding box center [523, 335] width 390 height 71
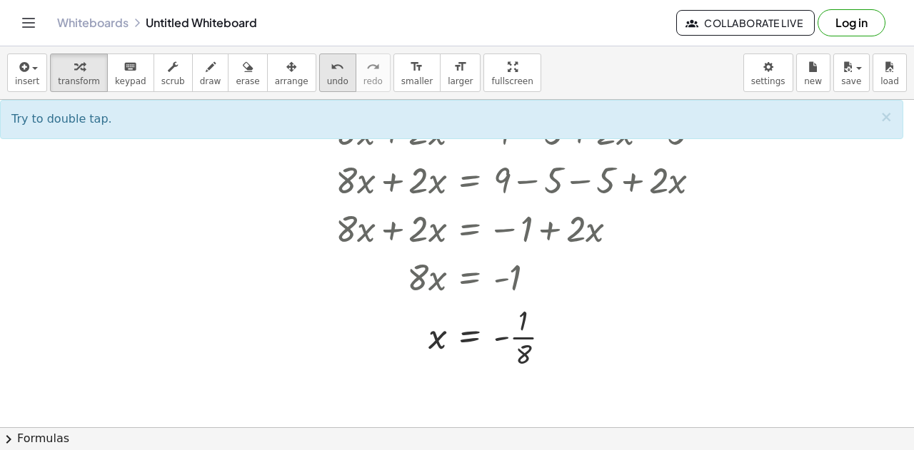
click at [330, 69] on icon "undo" at bounding box center [337, 67] width 14 height 17
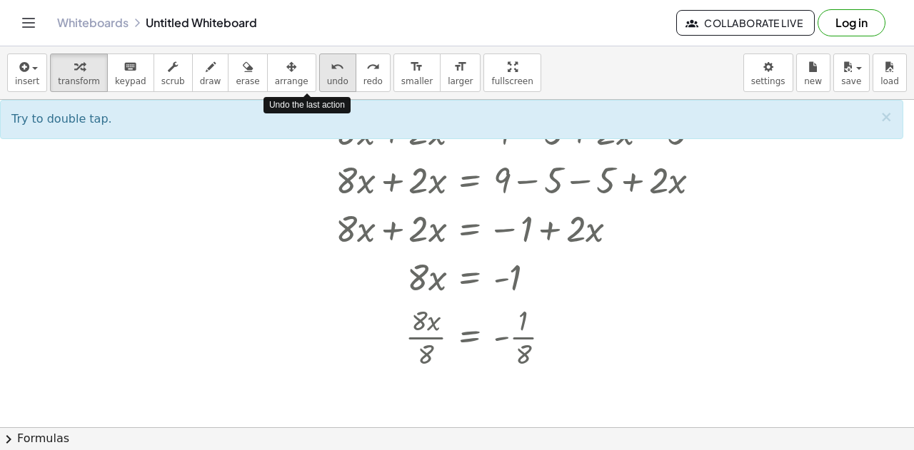
click at [330, 69] on icon "undo" at bounding box center [337, 67] width 14 height 17
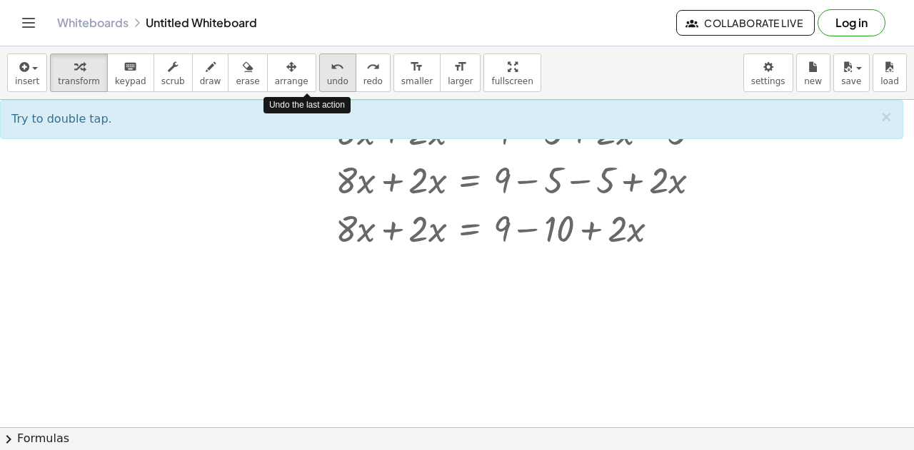
click at [330, 69] on icon "undo" at bounding box center [337, 67] width 14 height 17
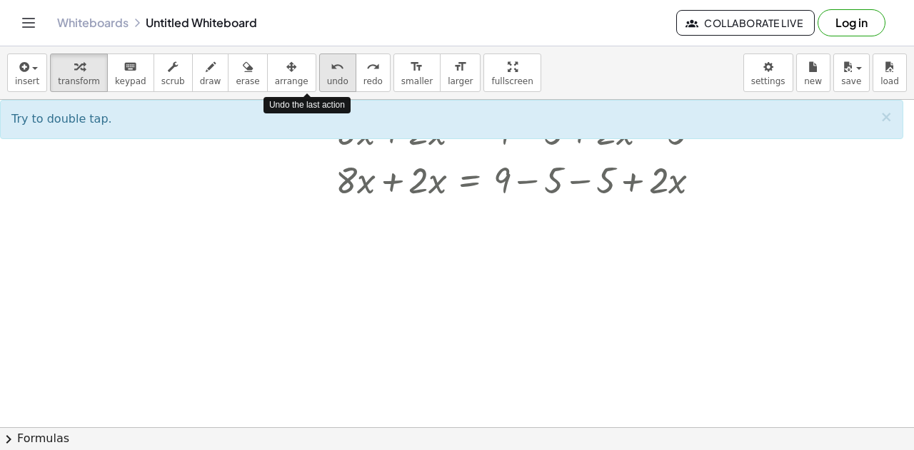
click at [330, 69] on icon "undo" at bounding box center [337, 67] width 14 height 17
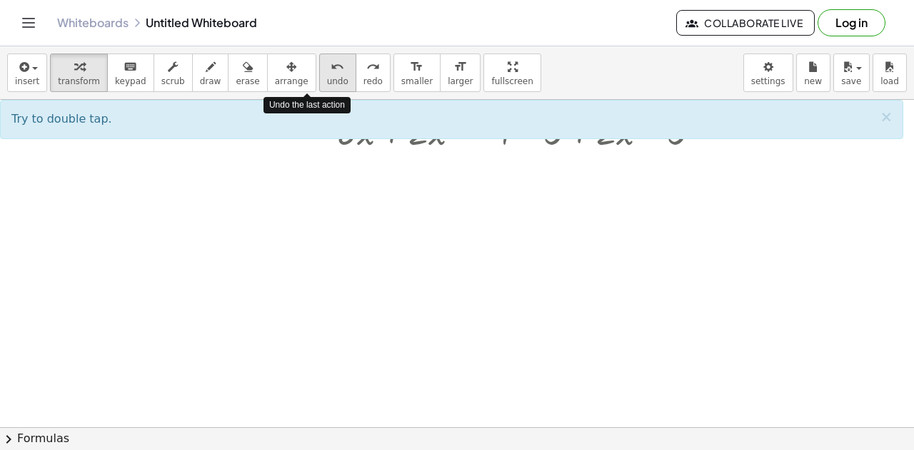
click at [330, 69] on icon "undo" at bounding box center [337, 67] width 14 height 17
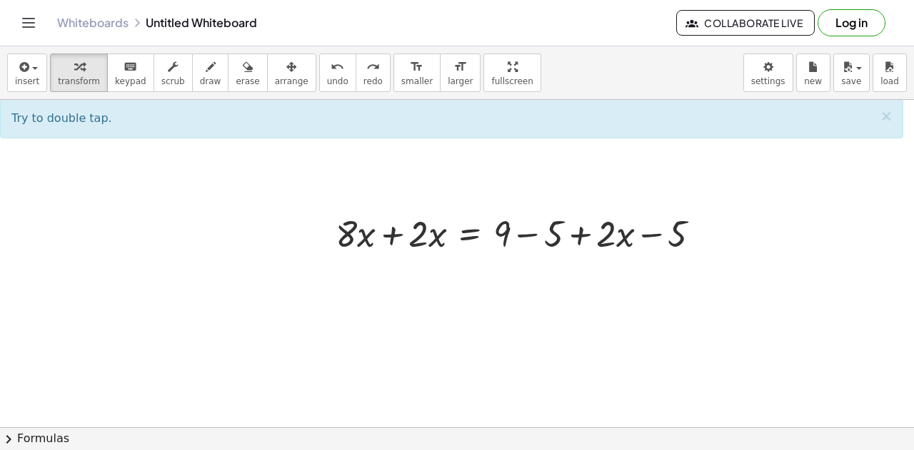
scroll to position [0, 0]
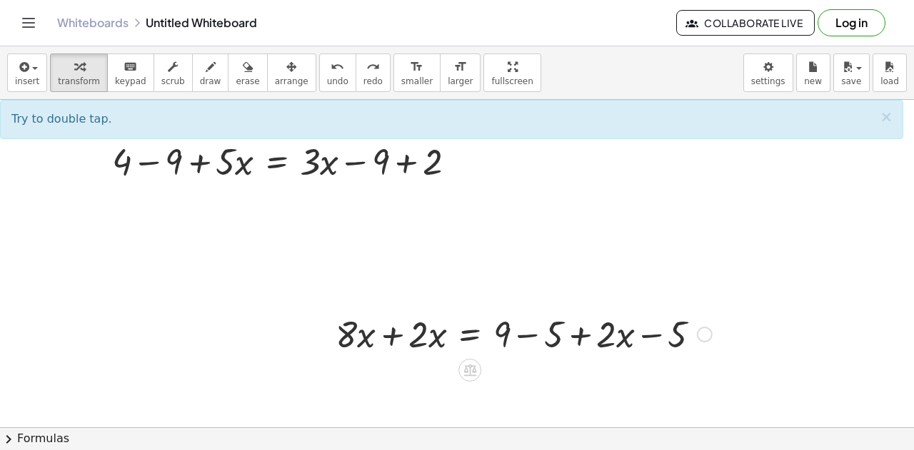
click at [522, 336] on div at bounding box center [523, 333] width 390 height 49
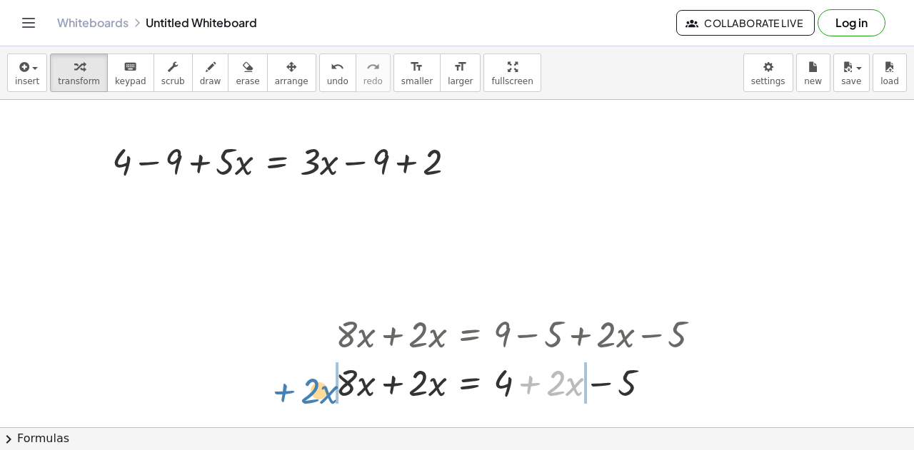
drag, startPoint x: 531, startPoint y: 378, endPoint x: 285, endPoint y: 385, distance: 246.3
click at [285, 385] on div "+ 4 − 9 + · 5 · x = + · 3 · x − 9 + 2 + · 8 · x + · 2 · x = + 9 − 5 + · 2 · x −…" at bounding box center [457, 428] width 914 height 656
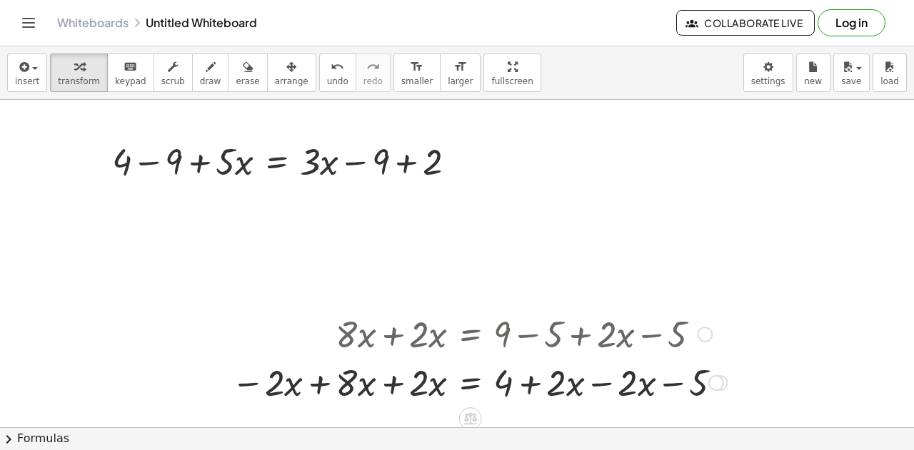
click at [605, 385] on div at bounding box center [479, 382] width 510 height 49
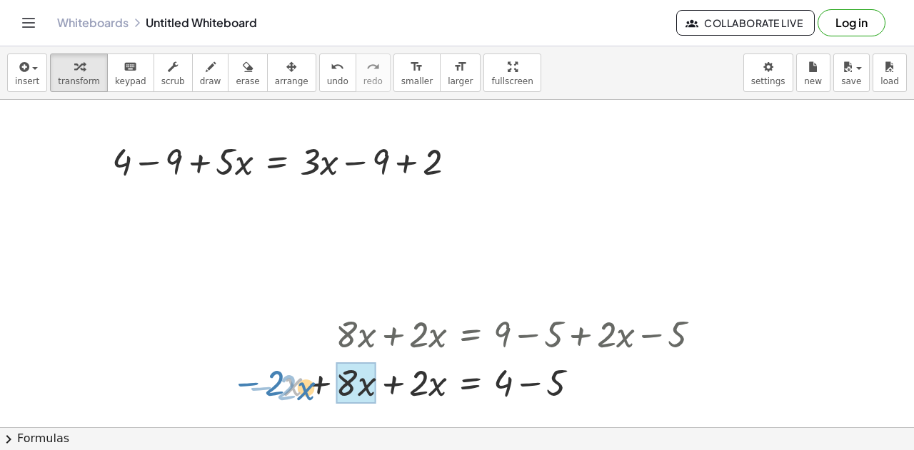
drag, startPoint x: 290, startPoint y: 385, endPoint x: 300, endPoint y: 388, distance: 11.1
click at [300, 388] on div at bounding box center [471, 382] width 495 height 49
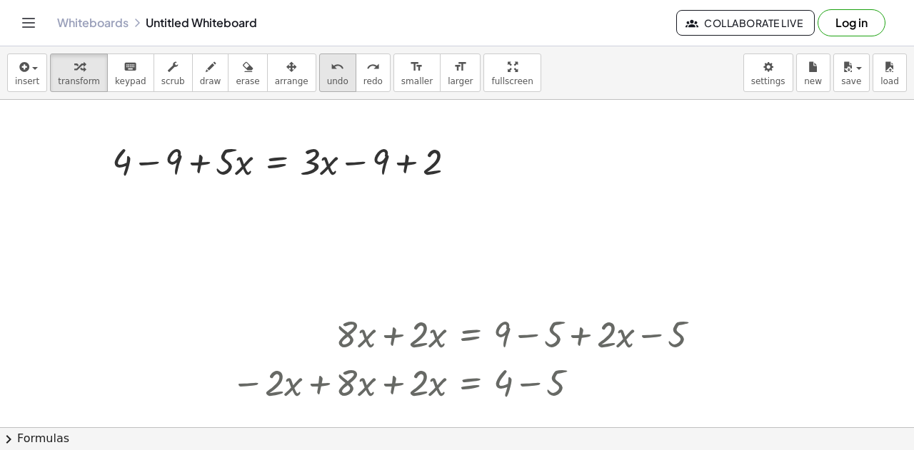
click at [327, 81] on span "undo" at bounding box center [337, 81] width 21 height 10
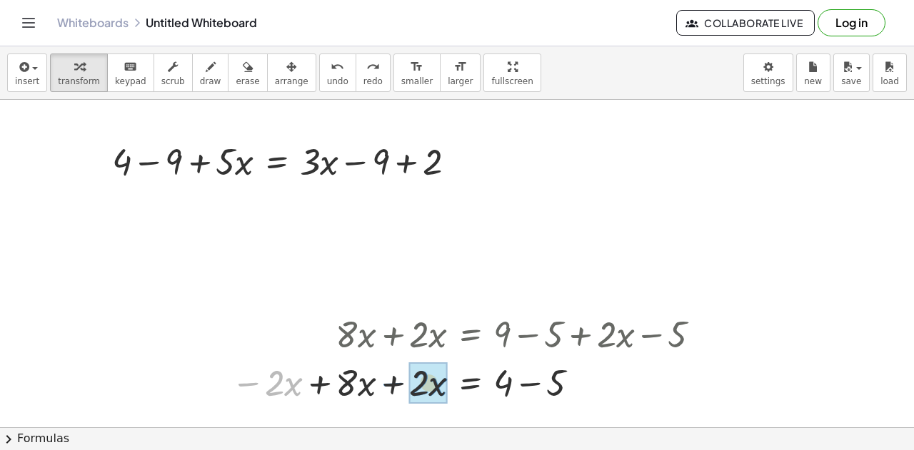
drag, startPoint x: 252, startPoint y: 382, endPoint x: 397, endPoint y: 382, distance: 144.9
click at [397, 382] on div at bounding box center [471, 382] width 495 height 49
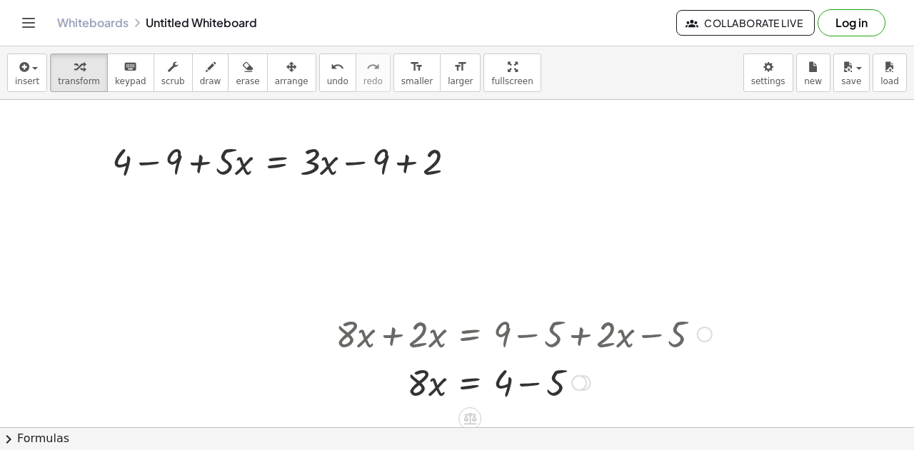
click at [430, 380] on div at bounding box center [523, 382] width 390 height 49
click at [527, 386] on div at bounding box center [523, 382] width 390 height 49
click at [603, 229] on div at bounding box center [457, 428] width 914 height 656
drag, startPoint x: 308, startPoint y: 74, endPoint x: 423, endPoint y: 399, distance: 344.9
click at [423, 399] on div "insert select one: Math Expression Function Text Youtube Video Graphing Geometr…" at bounding box center [457, 248] width 914 height 404
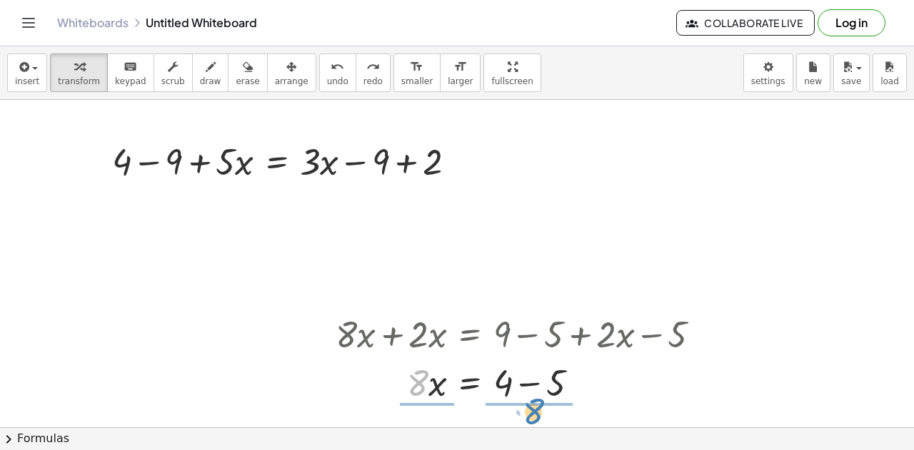
drag, startPoint x: 417, startPoint y: 369, endPoint x: 532, endPoint y: 406, distance: 121.4
click at [532, 406] on div "+ · 8 · x + · 2 · x = + 9 − 5 + · 2 · x − 5 + · 8 · x + · 2 · x = + 4 + · 2 · x…" at bounding box center [518, 357] width 408 height 104
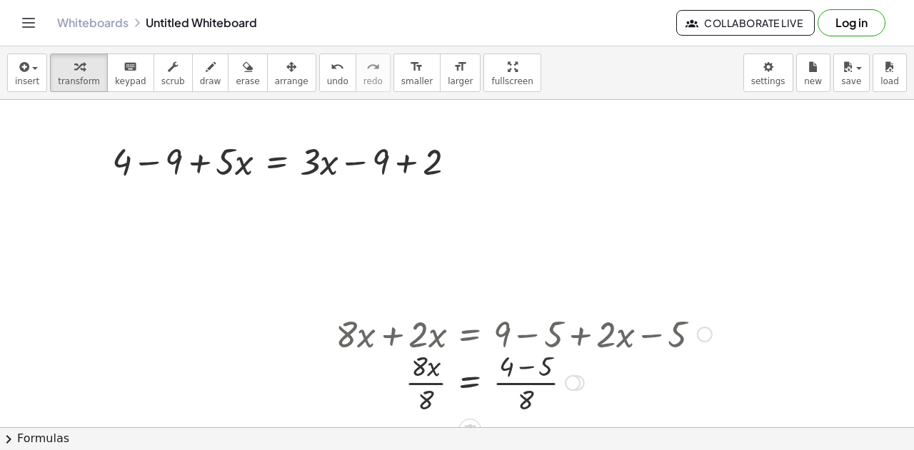
click at [429, 375] on div at bounding box center [523, 381] width 390 height 71
click at [521, 380] on div at bounding box center [523, 381] width 390 height 71
click at [522, 366] on div at bounding box center [523, 381] width 390 height 71
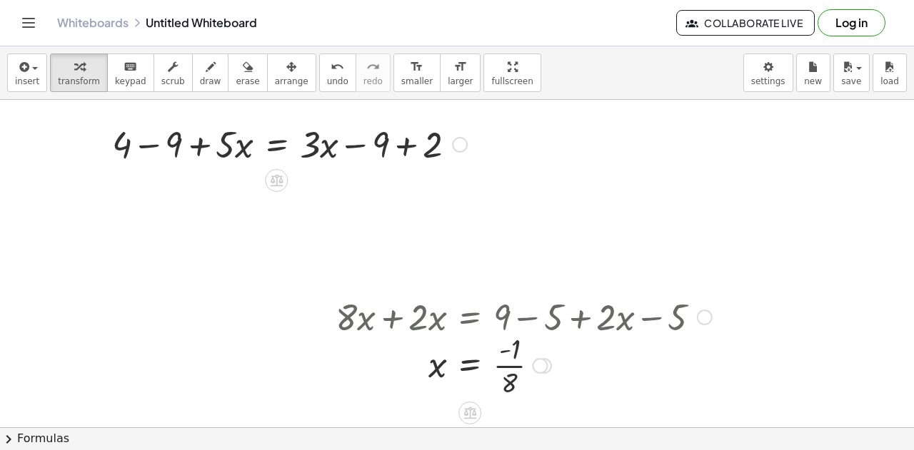
scroll to position [17, 0]
